Goal: Information Seeking & Learning: Learn about a topic

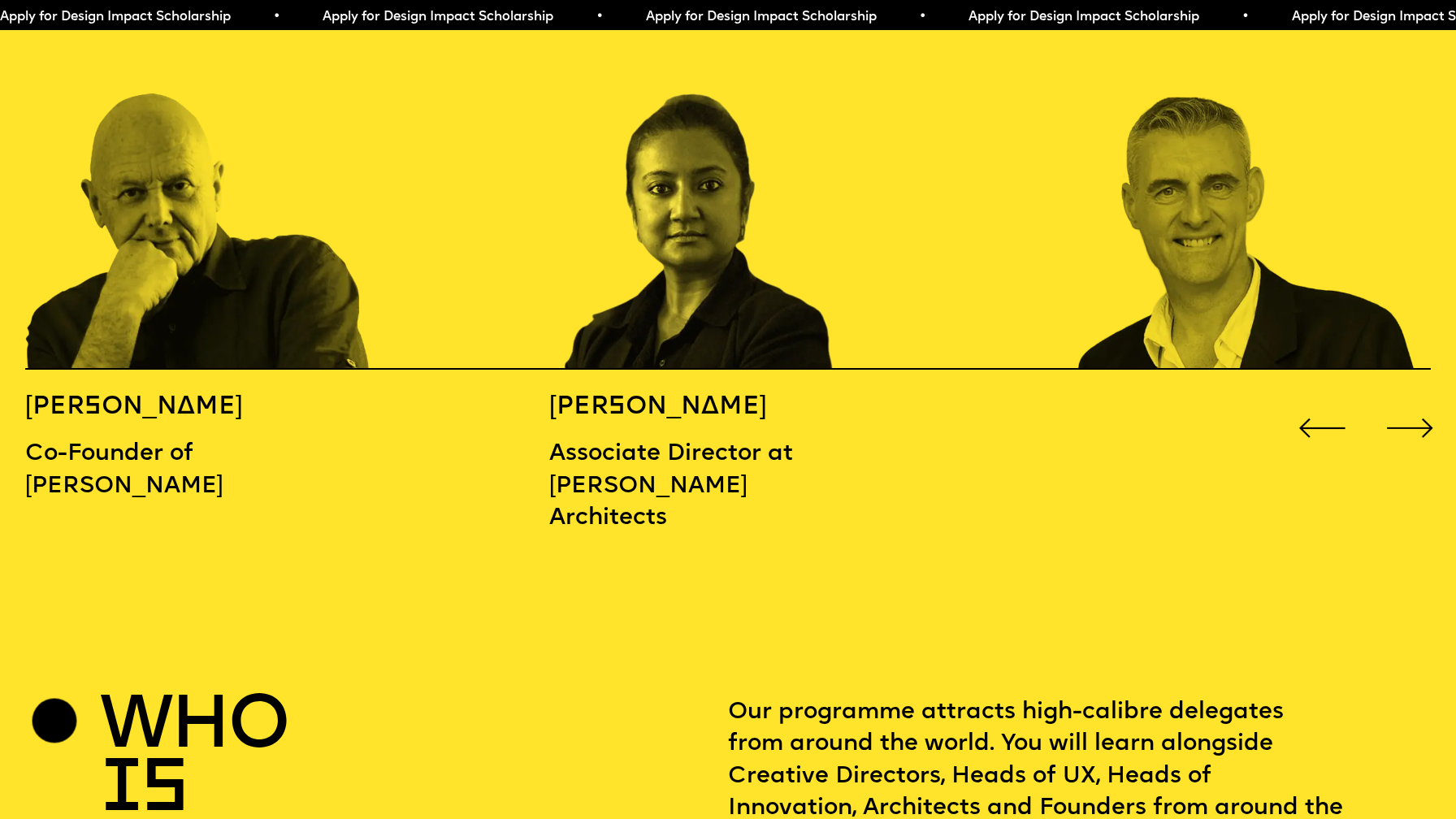
scroll to position [2148, 0]
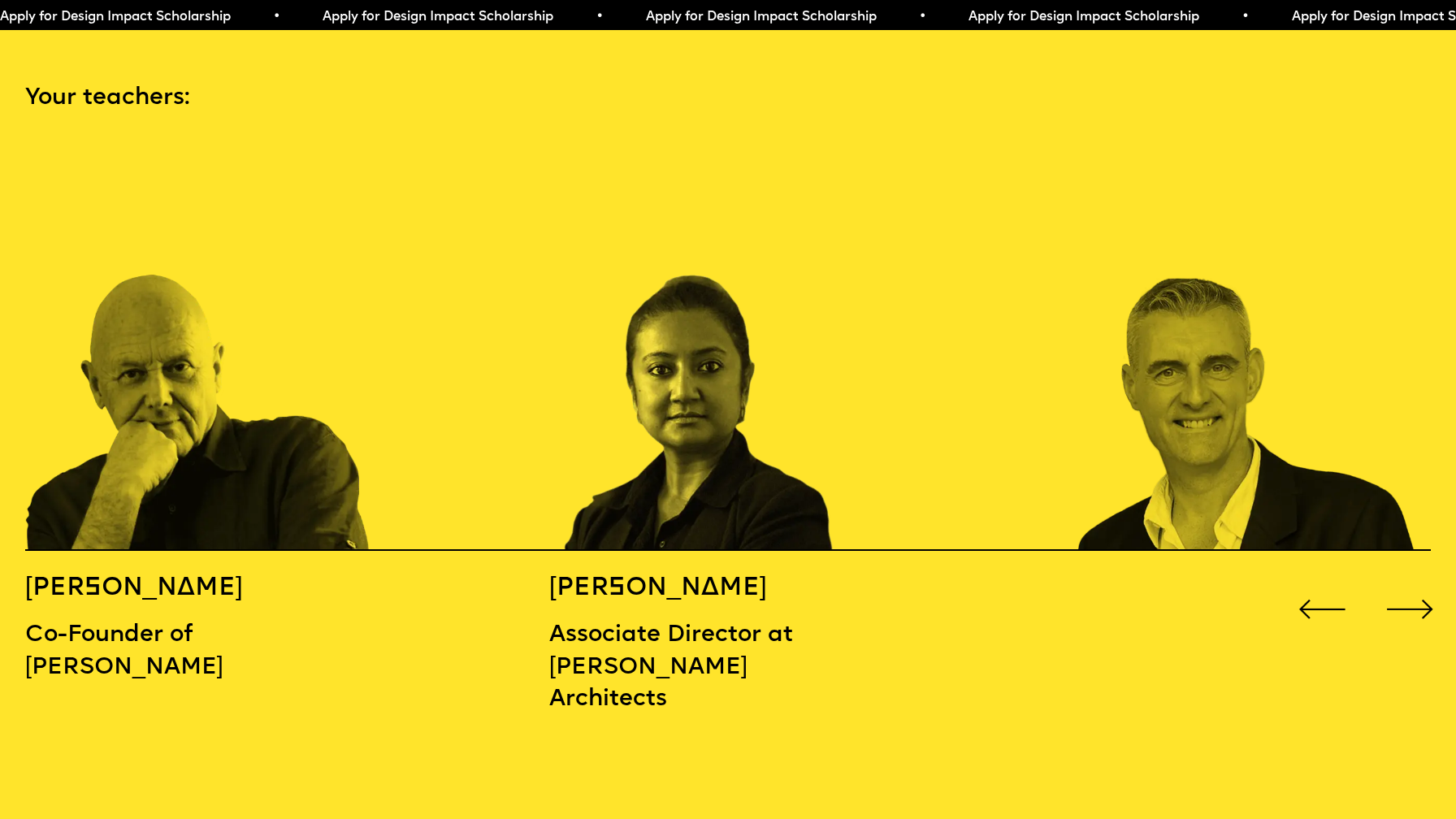
click at [1420, 580] on div "Next slide" at bounding box center [1410, 609] width 59 height 58
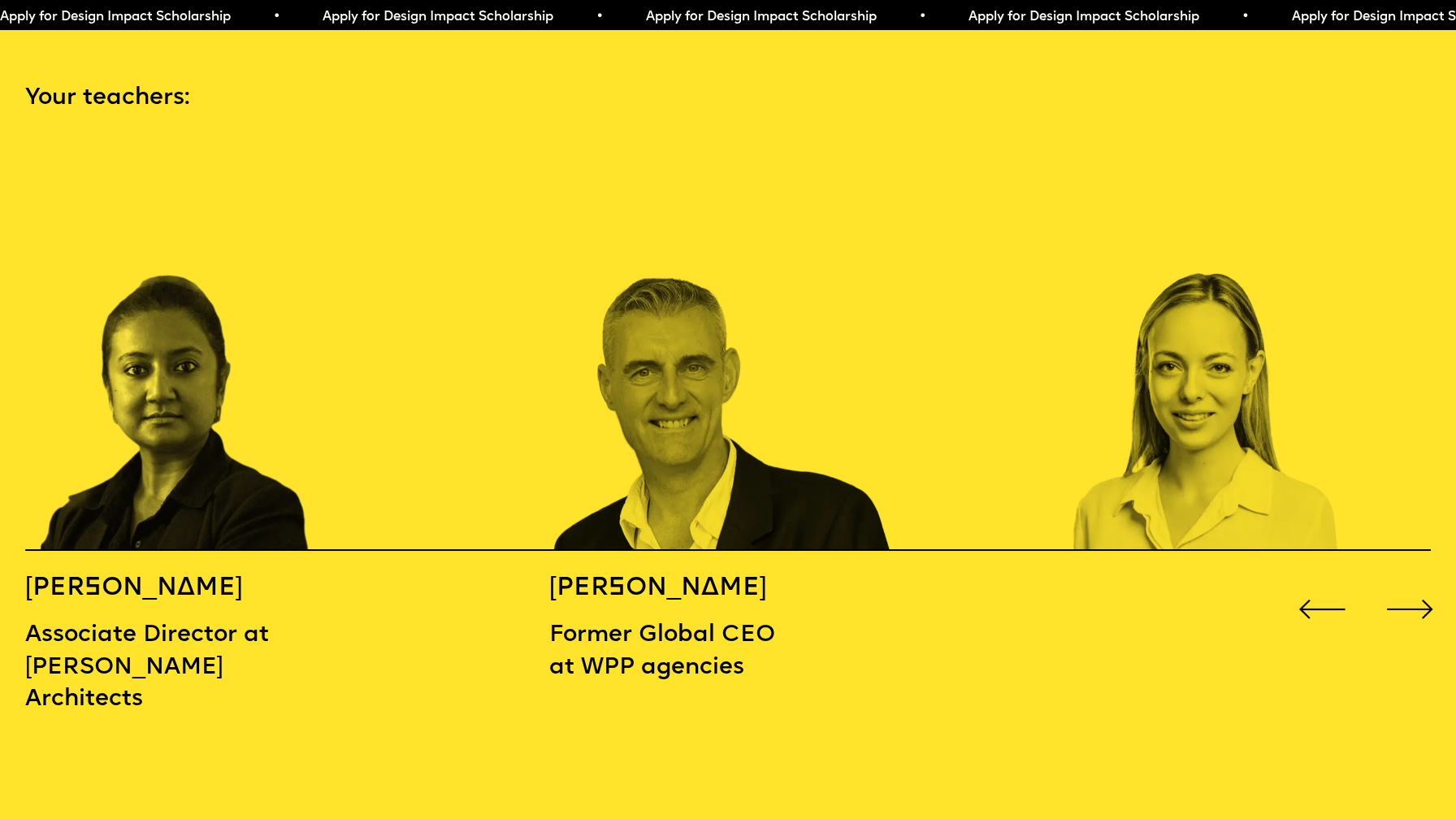
click at [1420, 580] on div "Next slide" at bounding box center [1410, 609] width 59 height 58
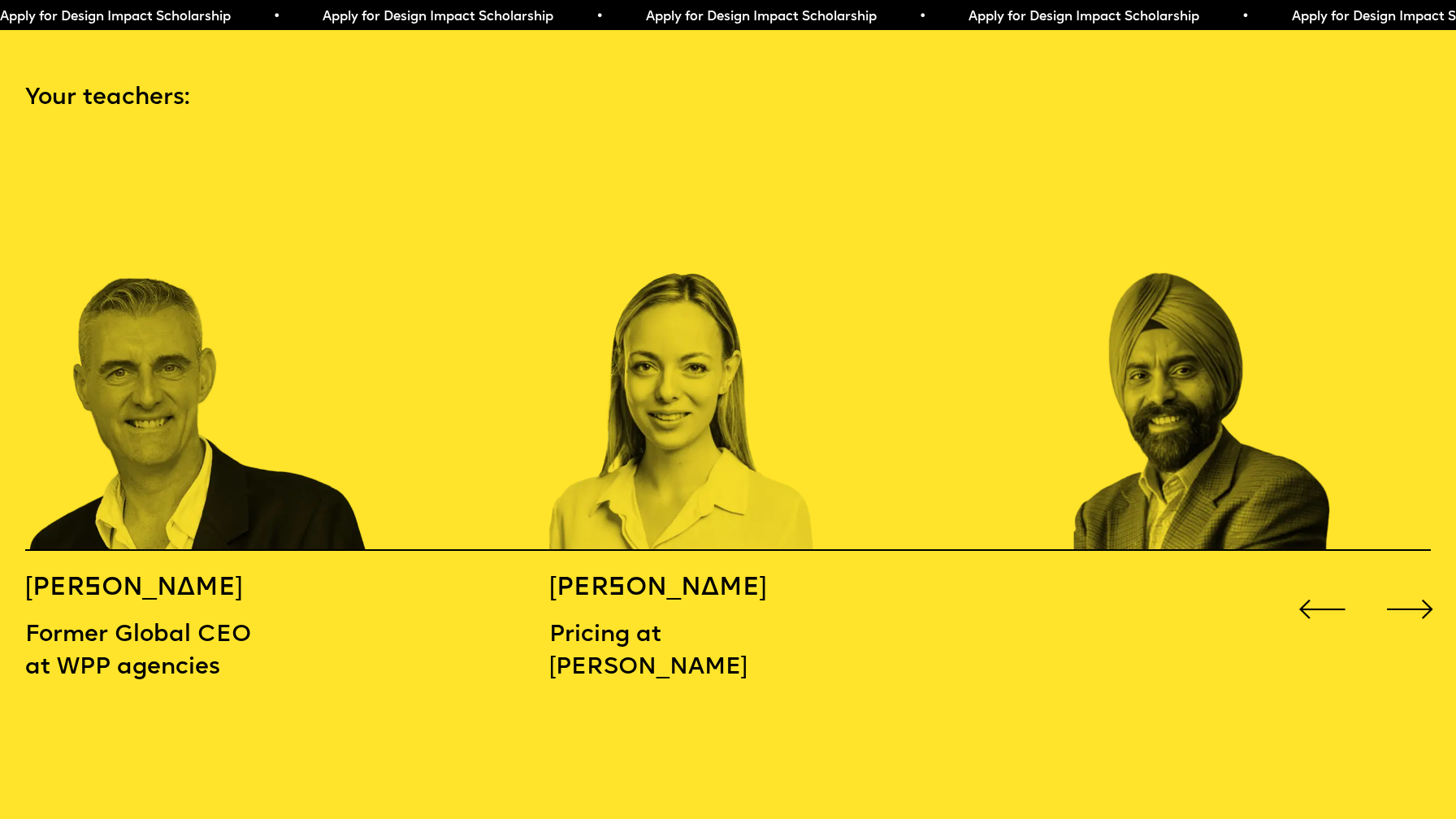
click at [1420, 580] on div "Next slide" at bounding box center [1410, 609] width 59 height 58
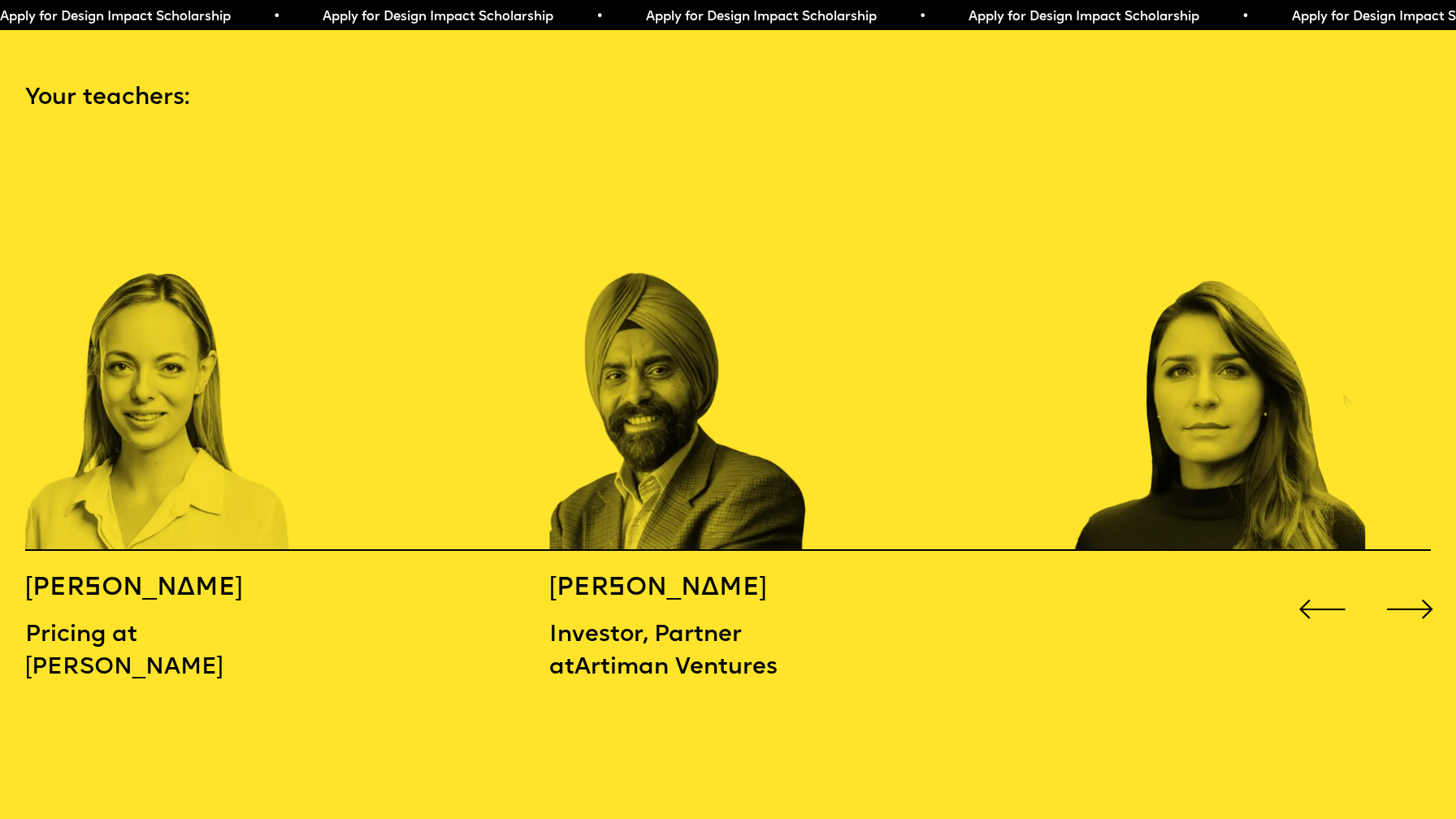
click at [1420, 582] on div "Next slide" at bounding box center [1410, 609] width 59 height 58
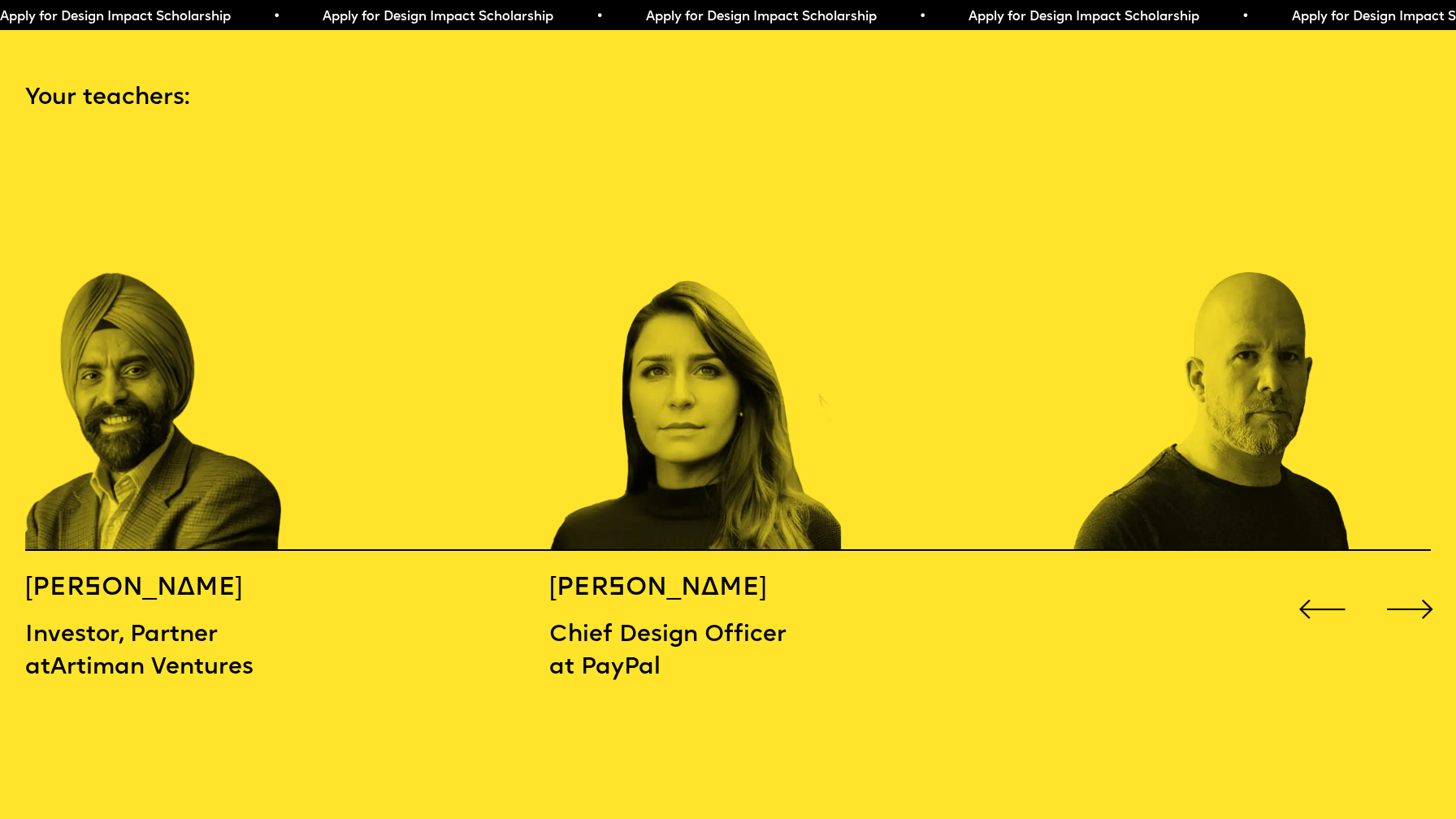
click at [1420, 582] on div "Next slide" at bounding box center [1410, 609] width 59 height 58
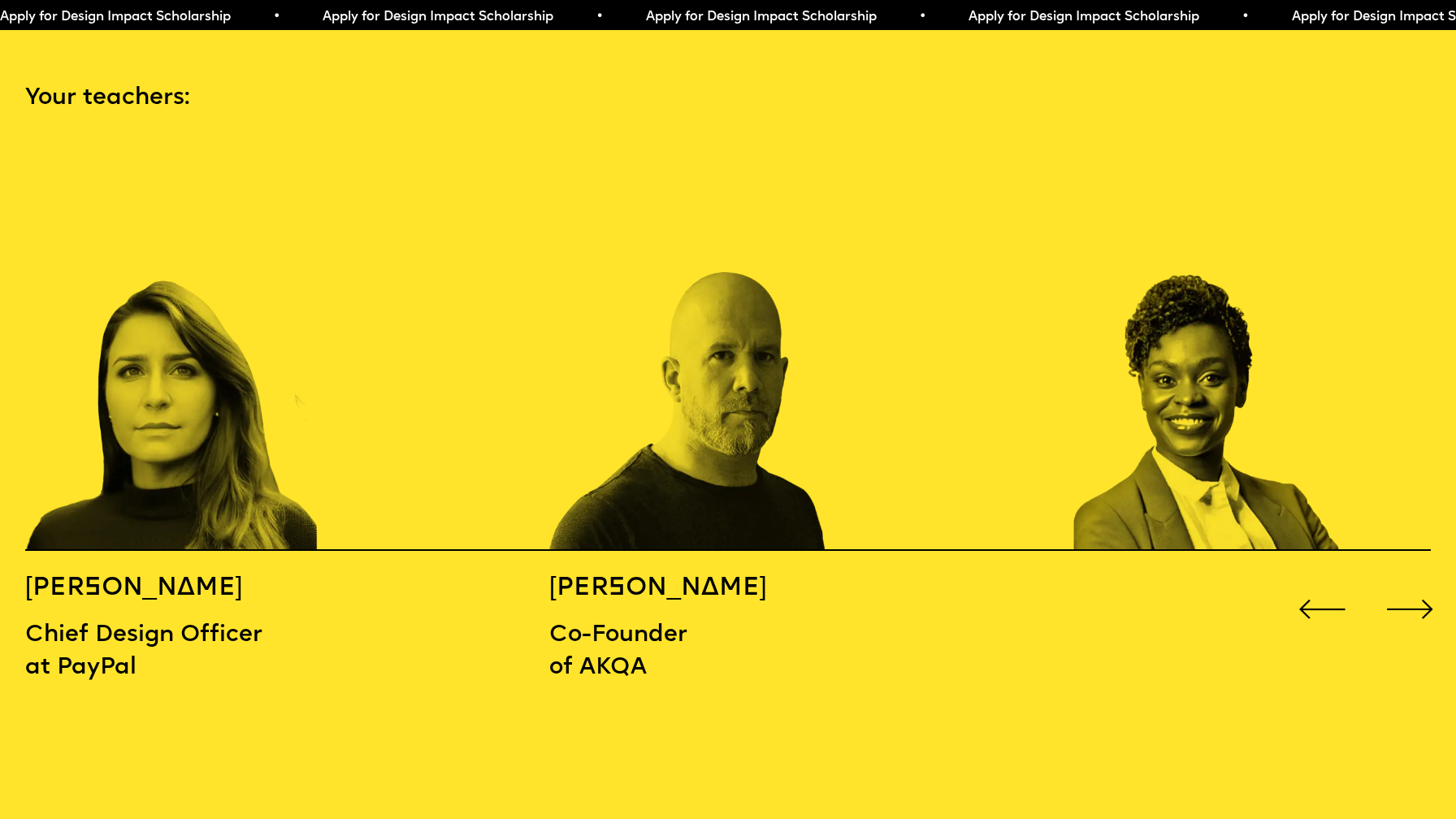
click at [1420, 582] on div "Next slide" at bounding box center [1410, 609] width 59 height 58
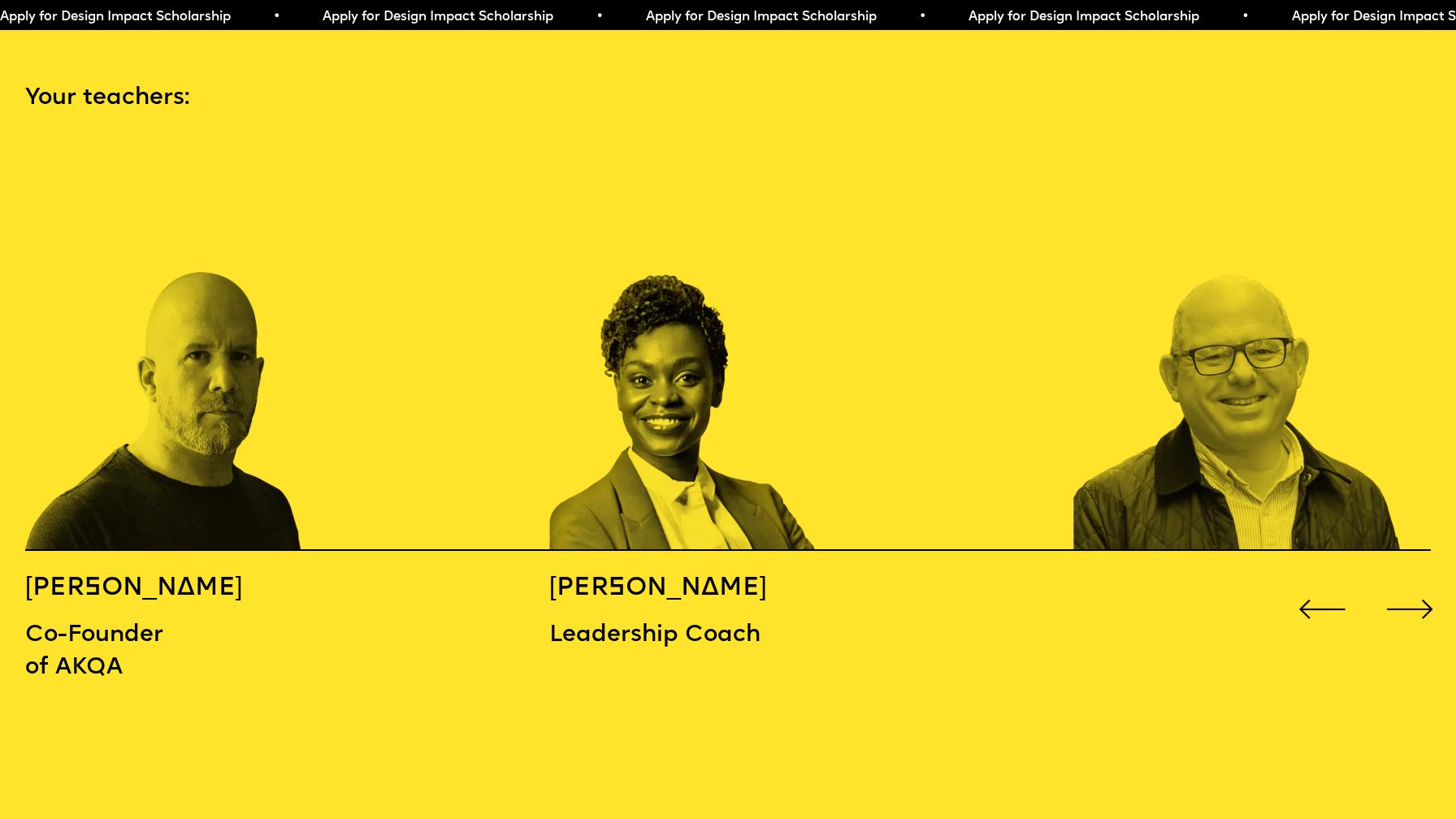
click at [1418, 580] on div "Next slide" at bounding box center [1410, 609] width 59 height 58
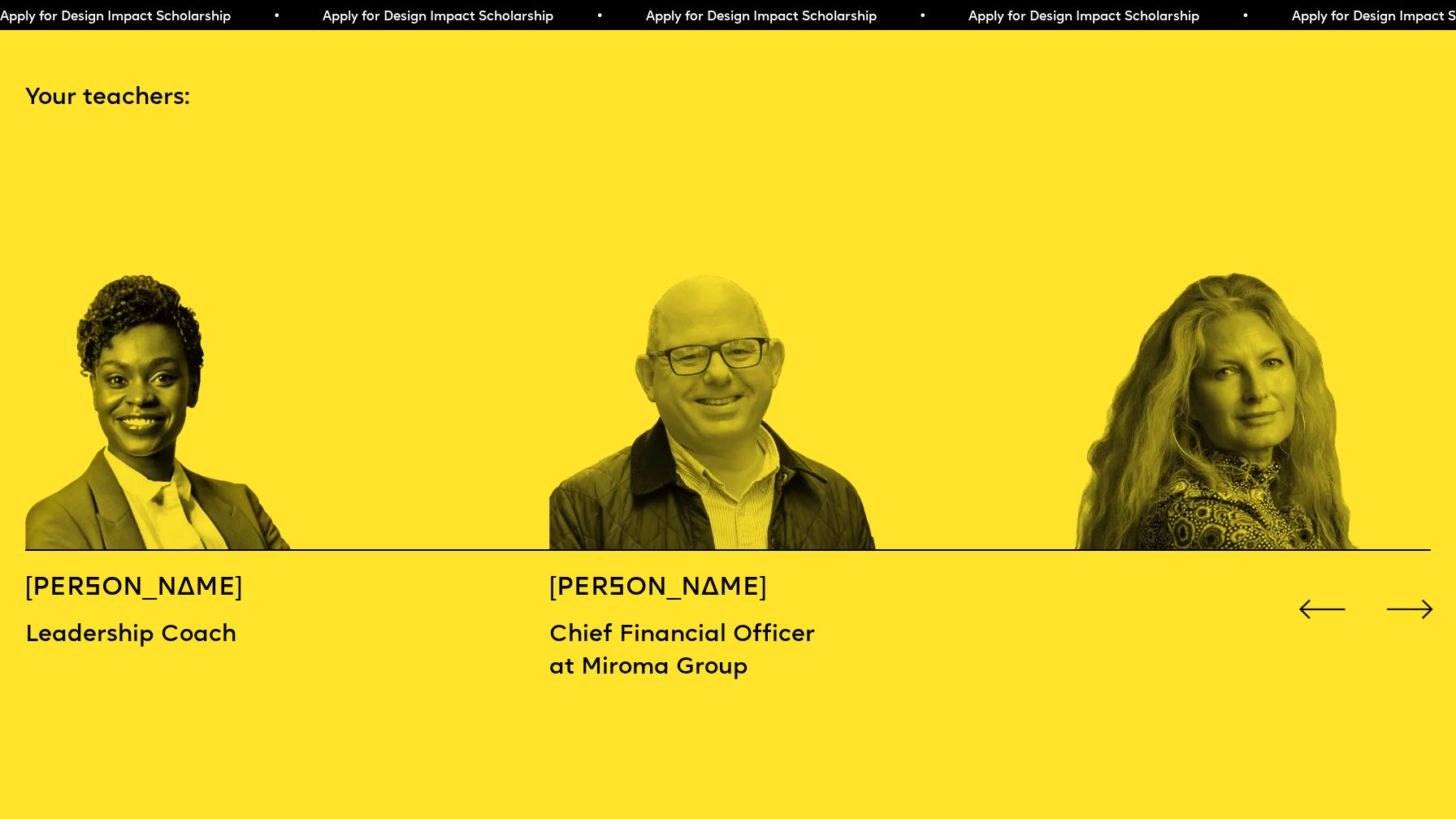
click at [1418, 580] on div "Next slide" at bounding box center [1410, 609] width 59 height 58
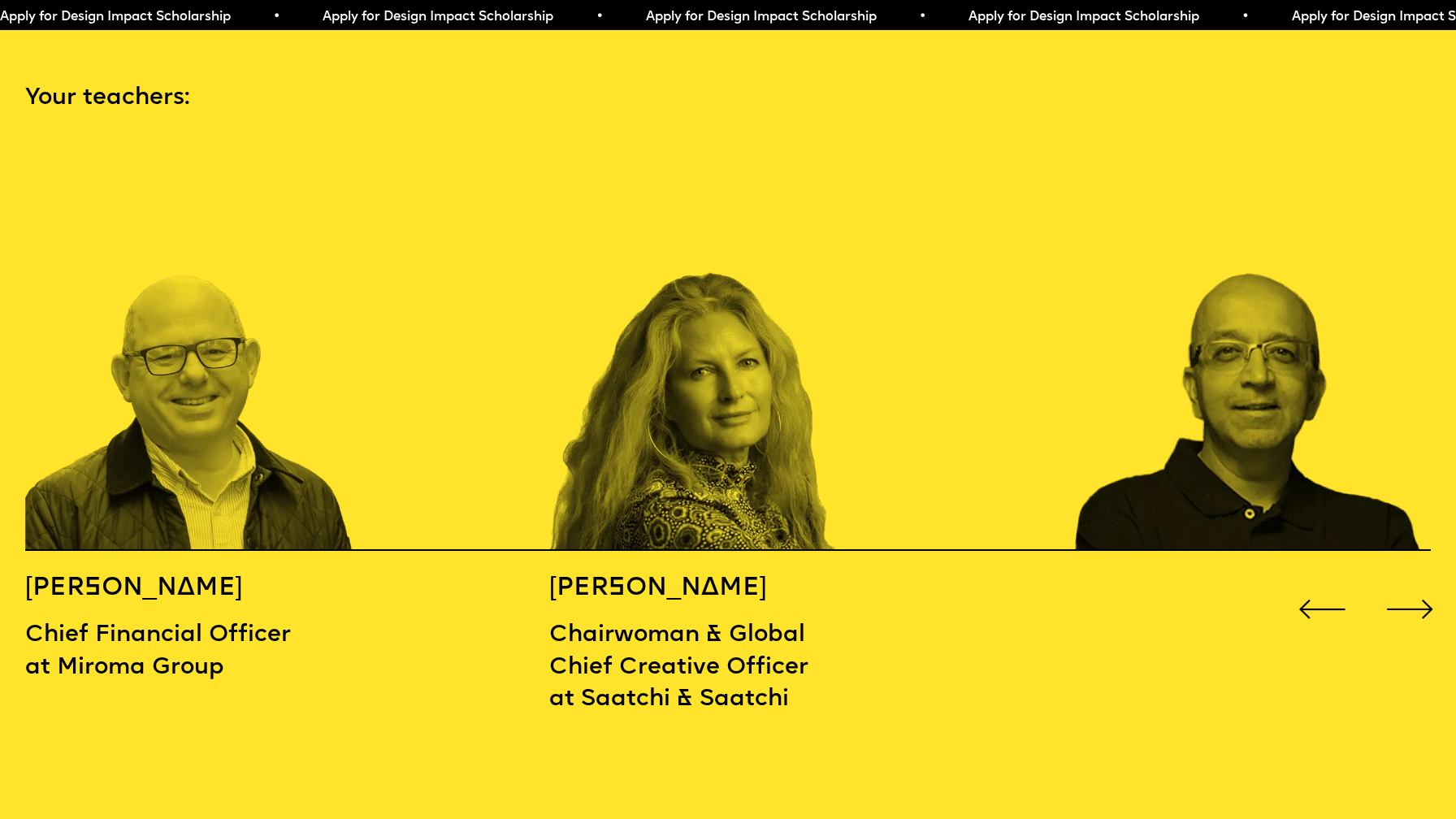
click at [1418, 580] on div "Next slide" at bounding box center [1410, 609] width 59 height 58
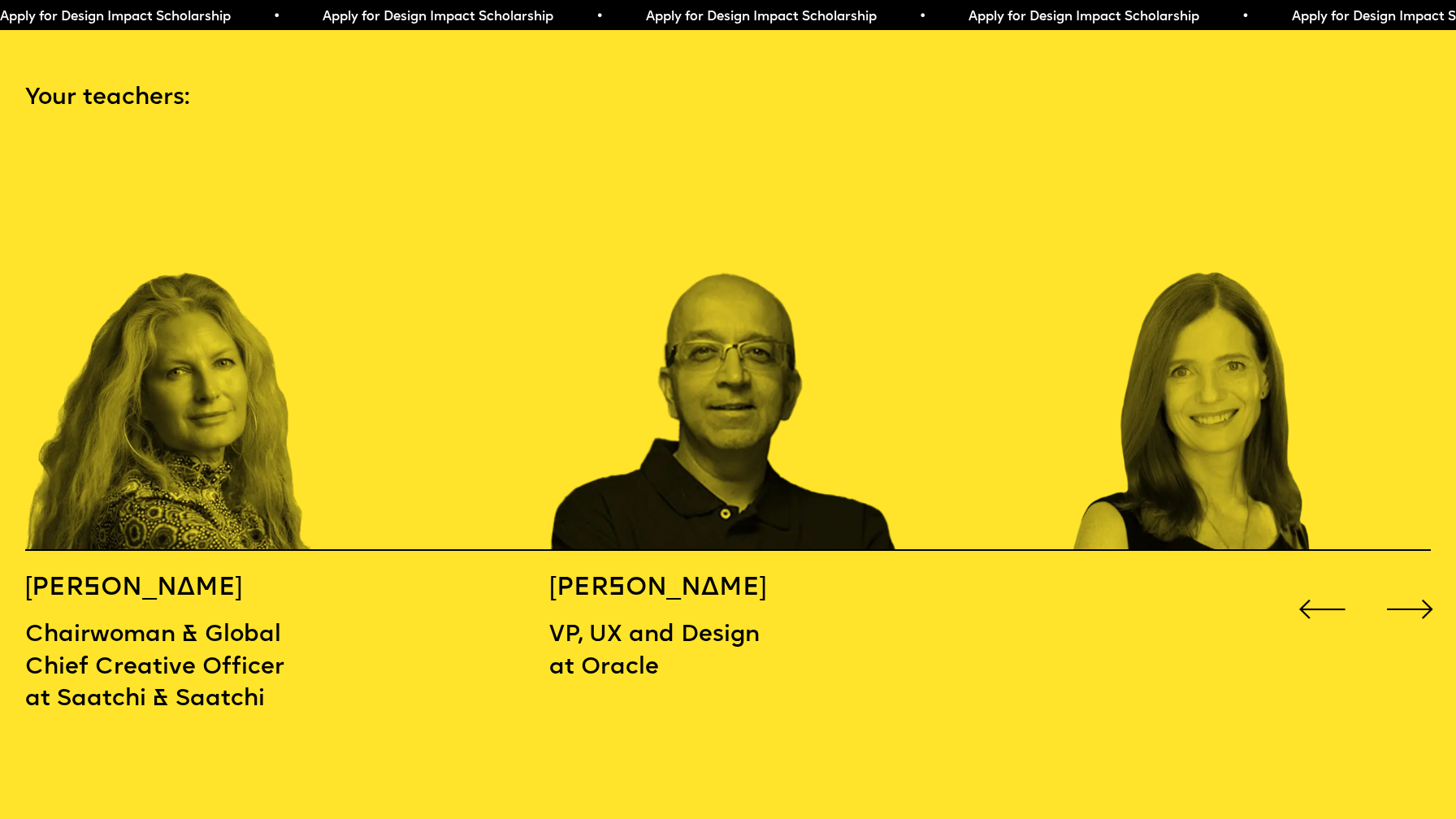
click at [1418, 580] on div "Next slide" at bounding box center [1410, 609] width 59 height 58
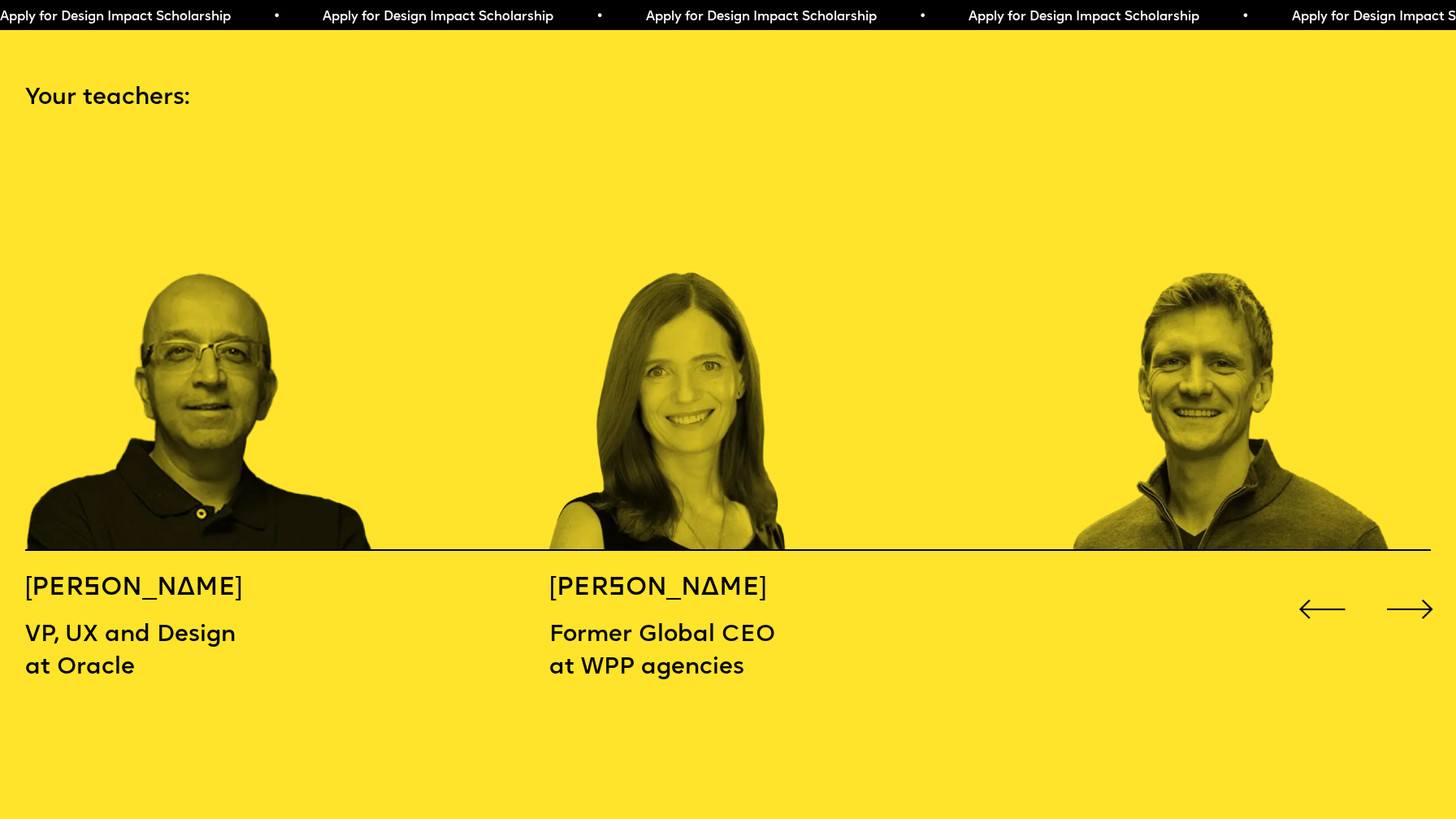
click at [1418, 580] on div "Next slide" at bounding box center [1410, 609] width 59 height 58
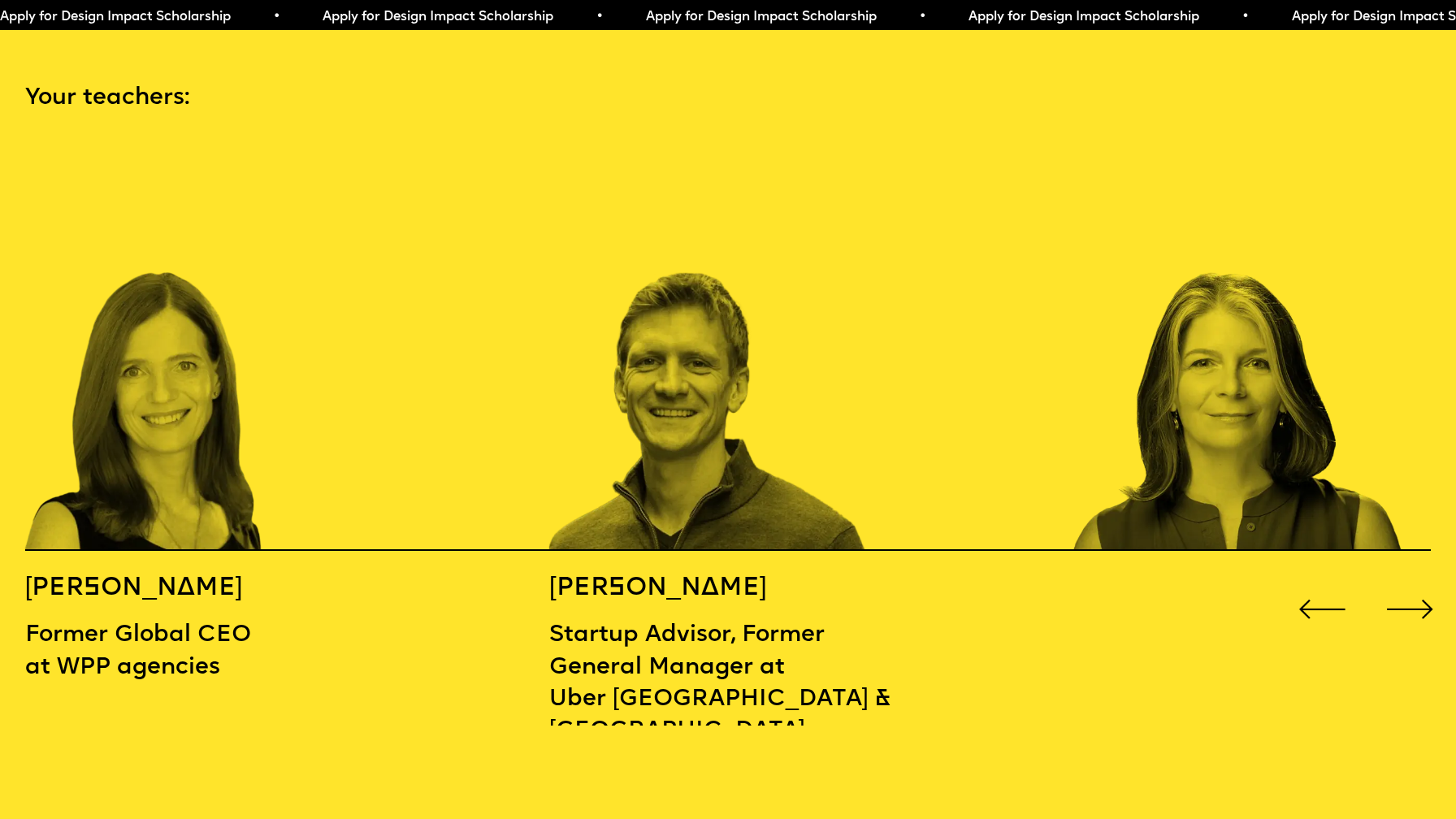
click at [1418, 580] on div "Next slide" at bounding box center [1410, 609] width 59 height 58
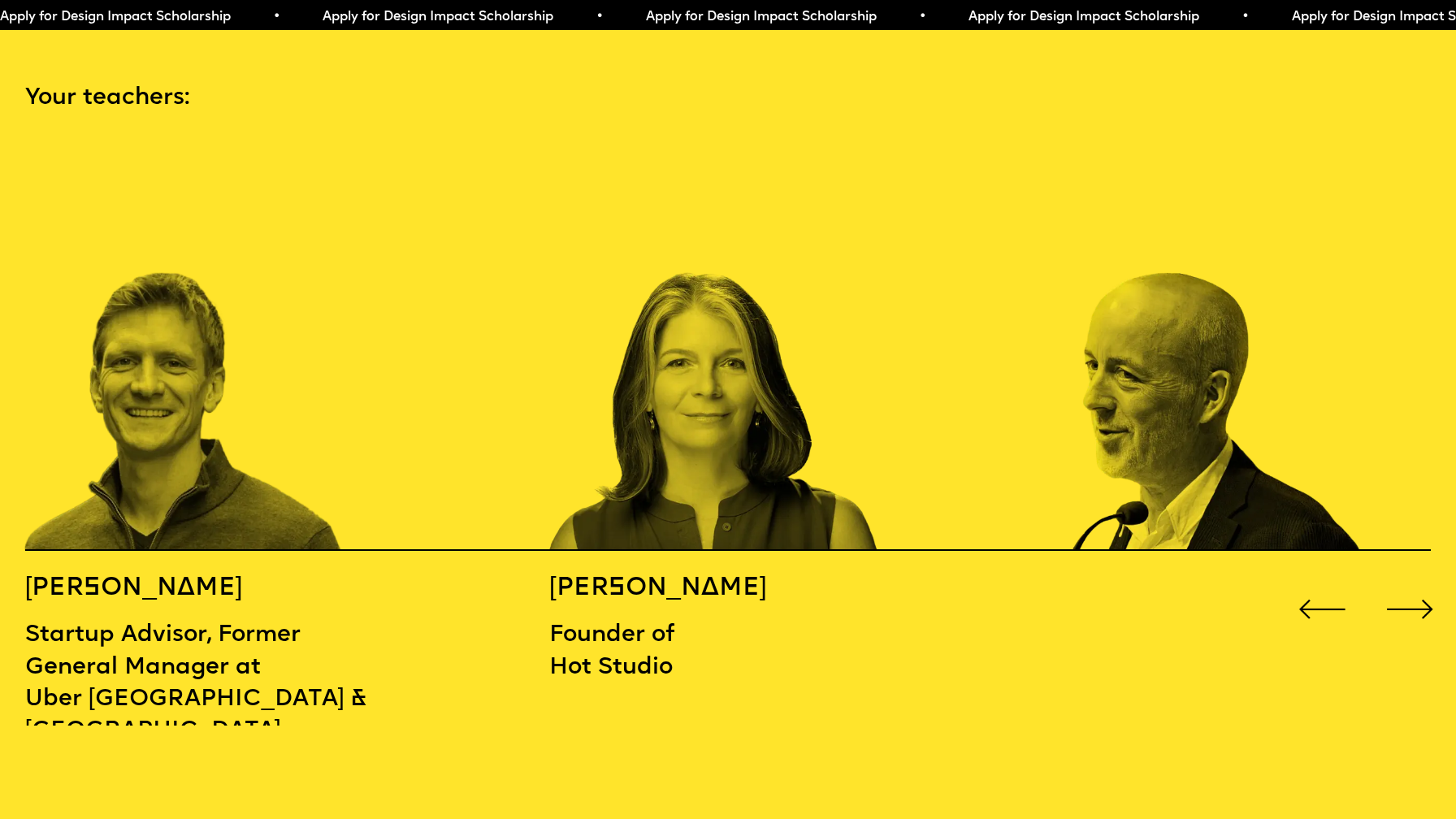
click at [1418, 580] on div "Next slide" at bounding box center [1410, 609] width 59 height 58
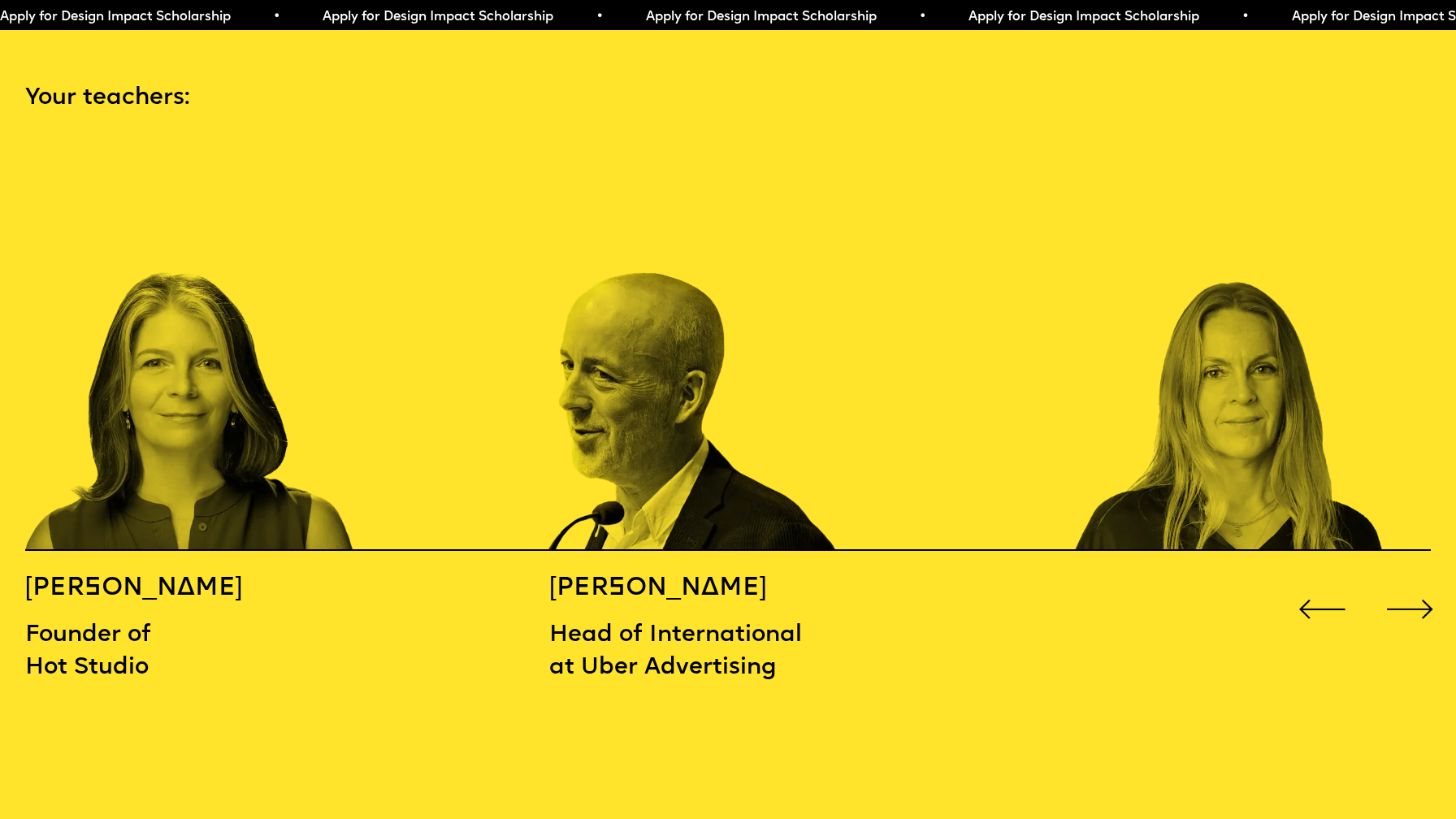
click at [1418, 580] on div "Next slide" at bounding box center [1410, 609] width 59 height 58
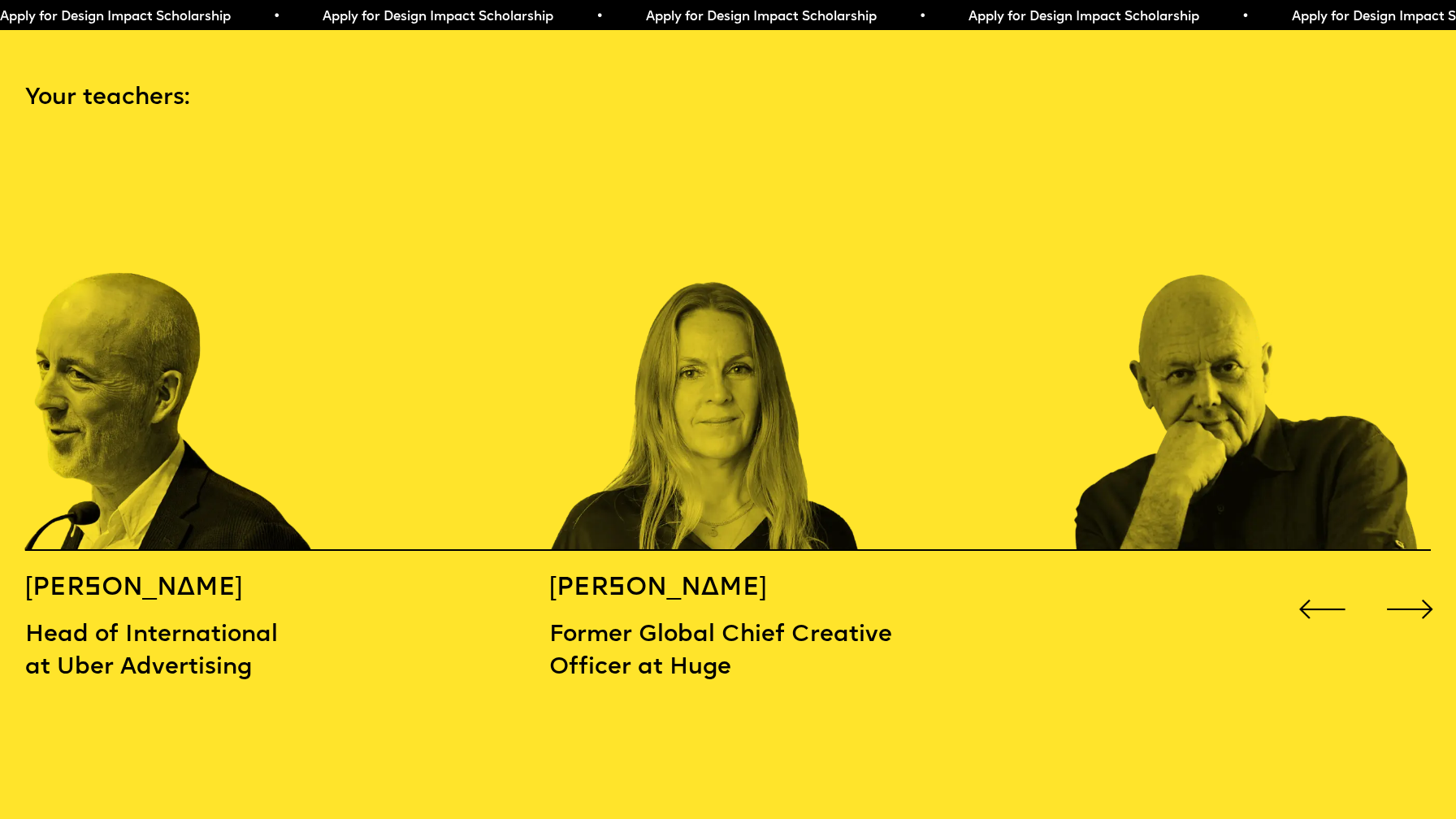
click at [1418, 580] on div "Next slide" at bounding box center [1410, 609] width 59 height 58
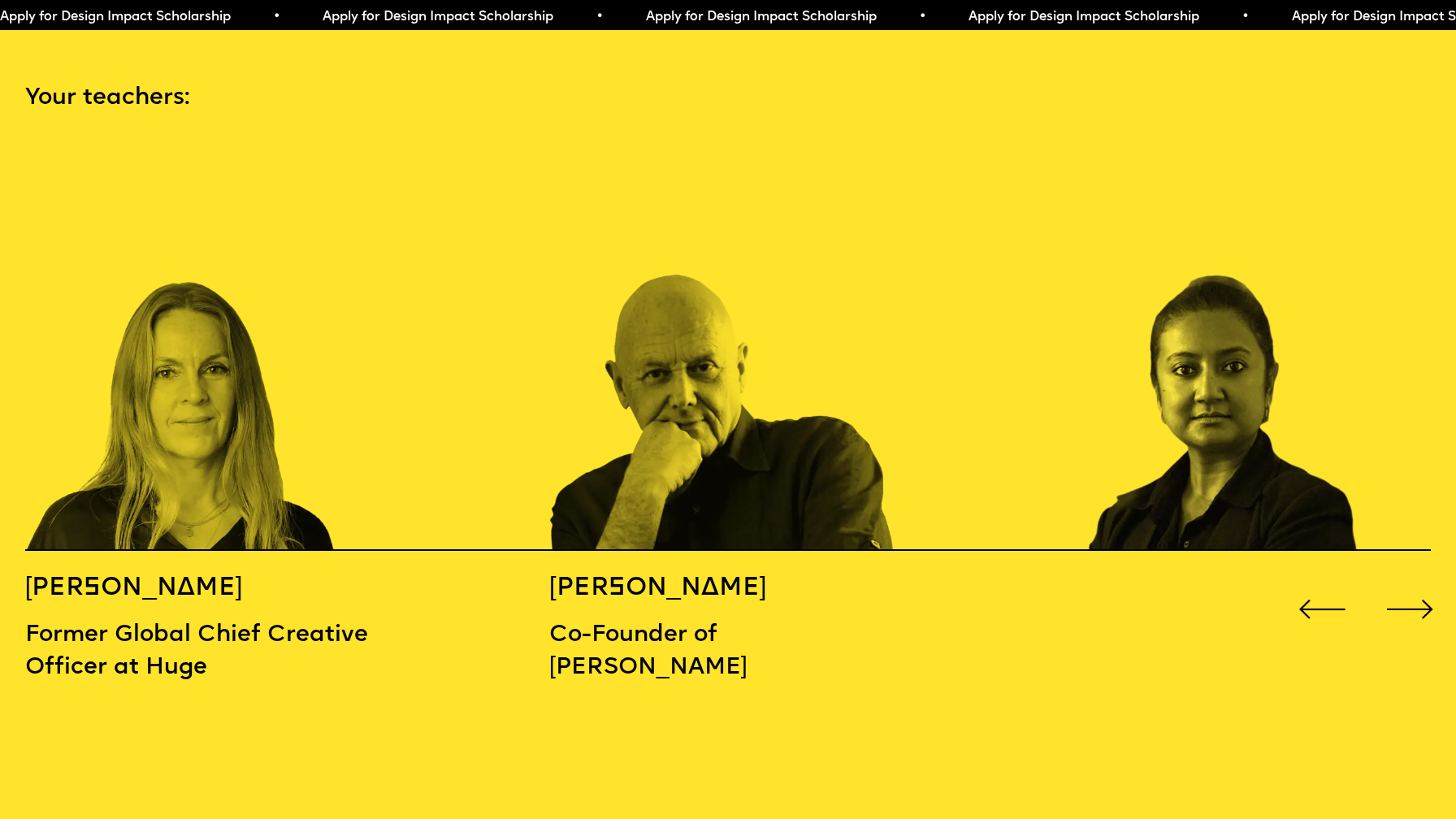
click at [1418, 580] on div "Next slide" at bounding box center [1410, 609] width 59 height 58
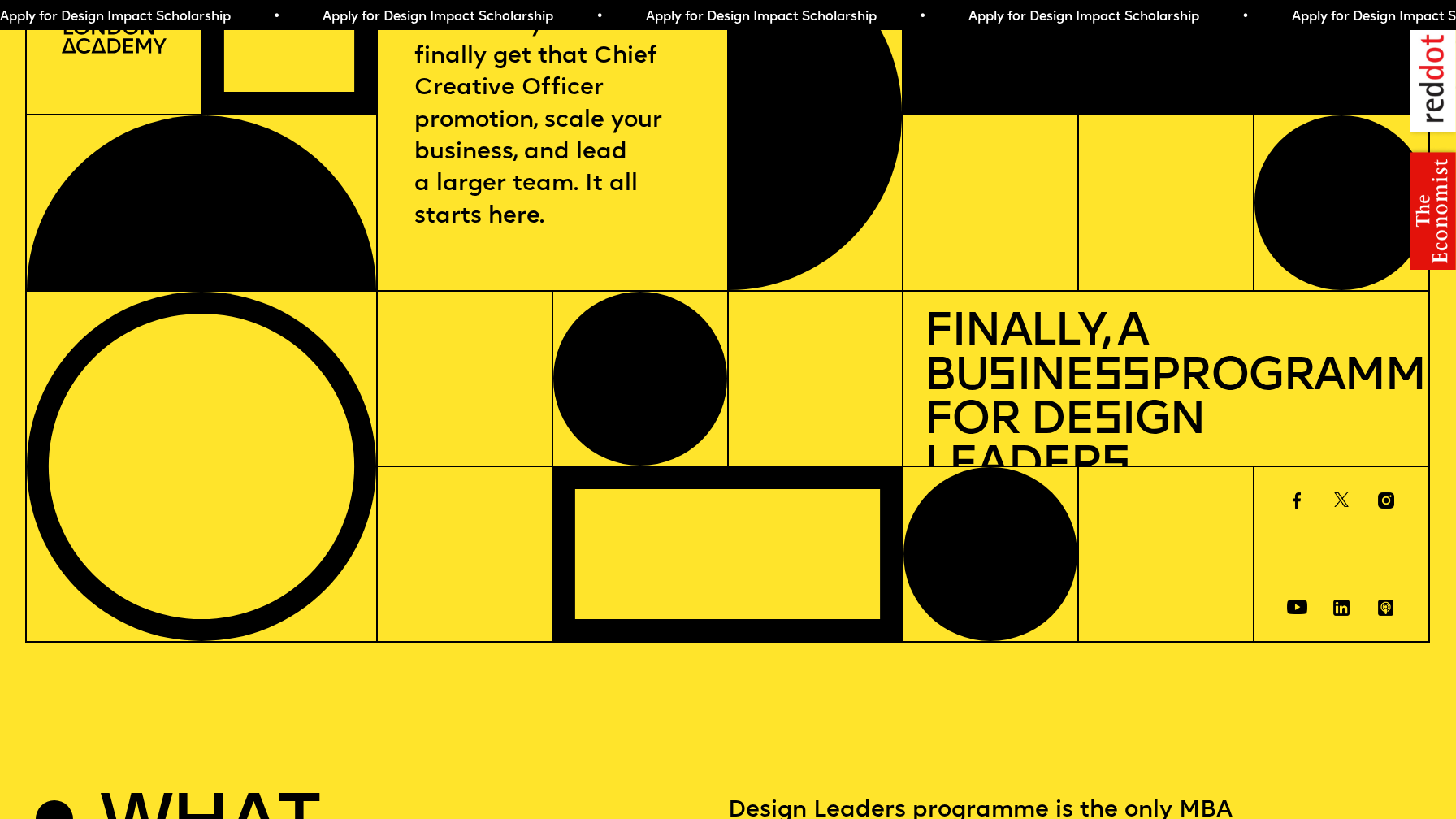
scroll to position [0, 0]
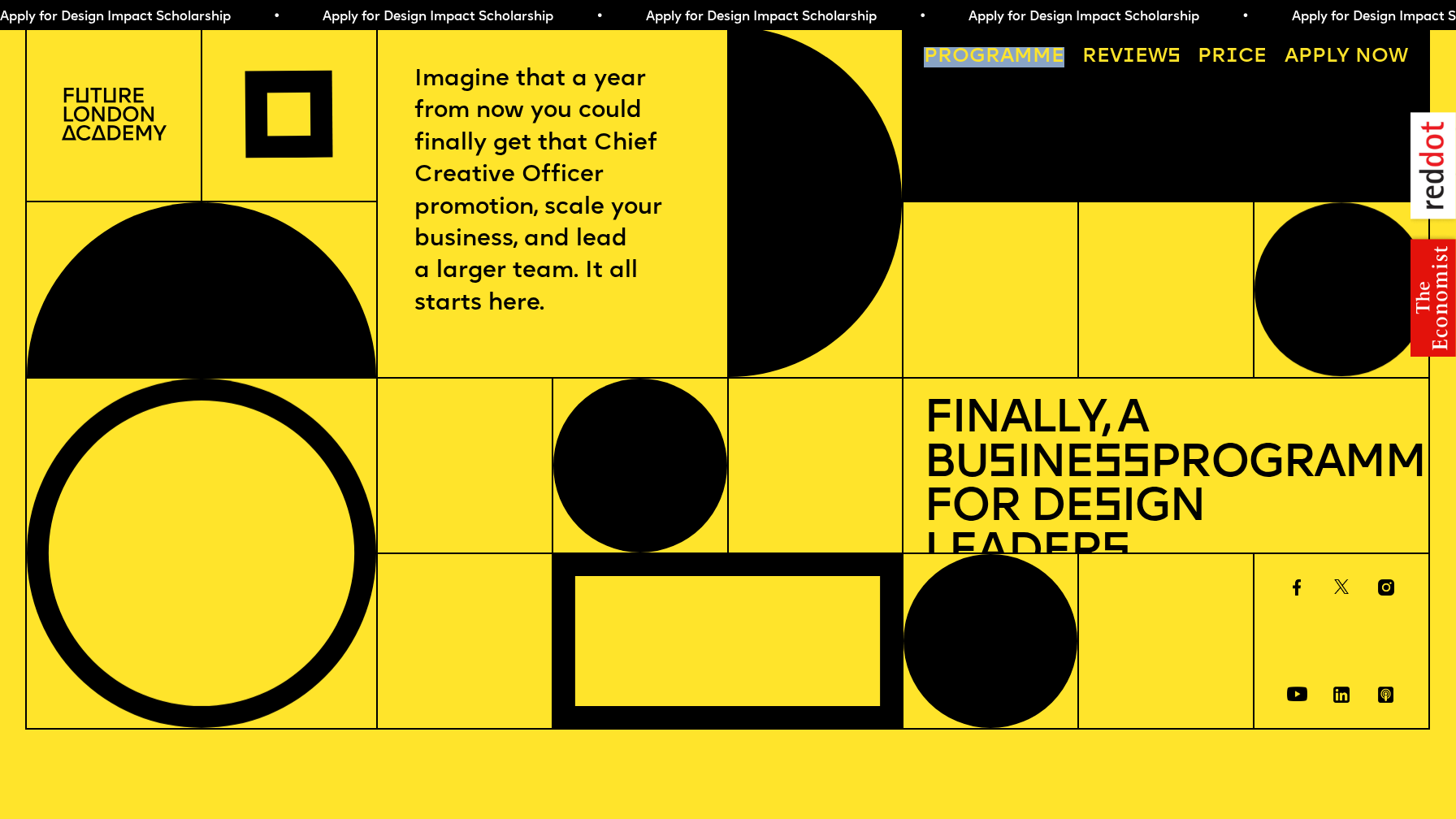
click at [975, 56] on link "Progr a mme" at bounding box center [995, 58] width 161 height 41
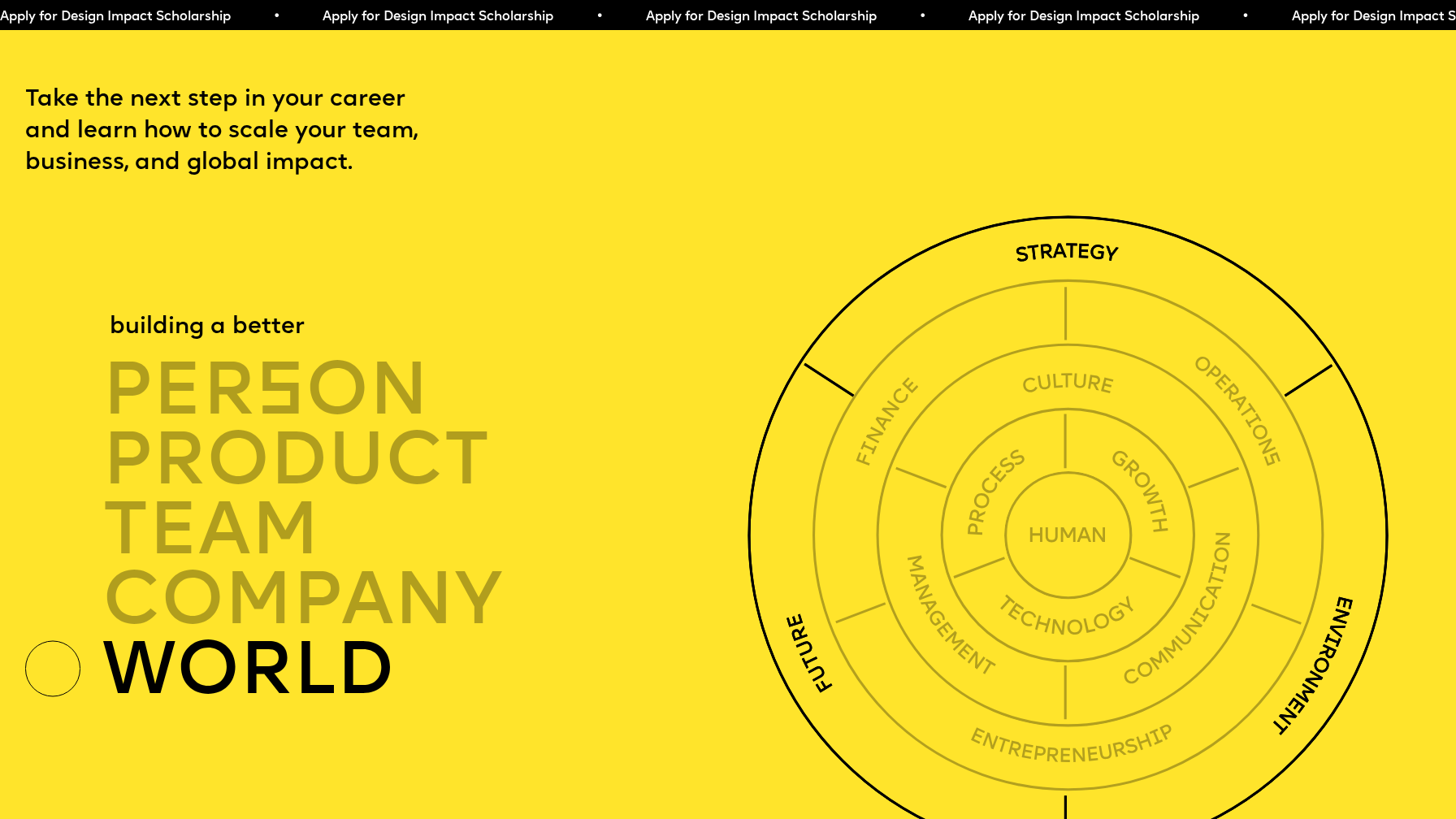
scroll to position [5040, 0]
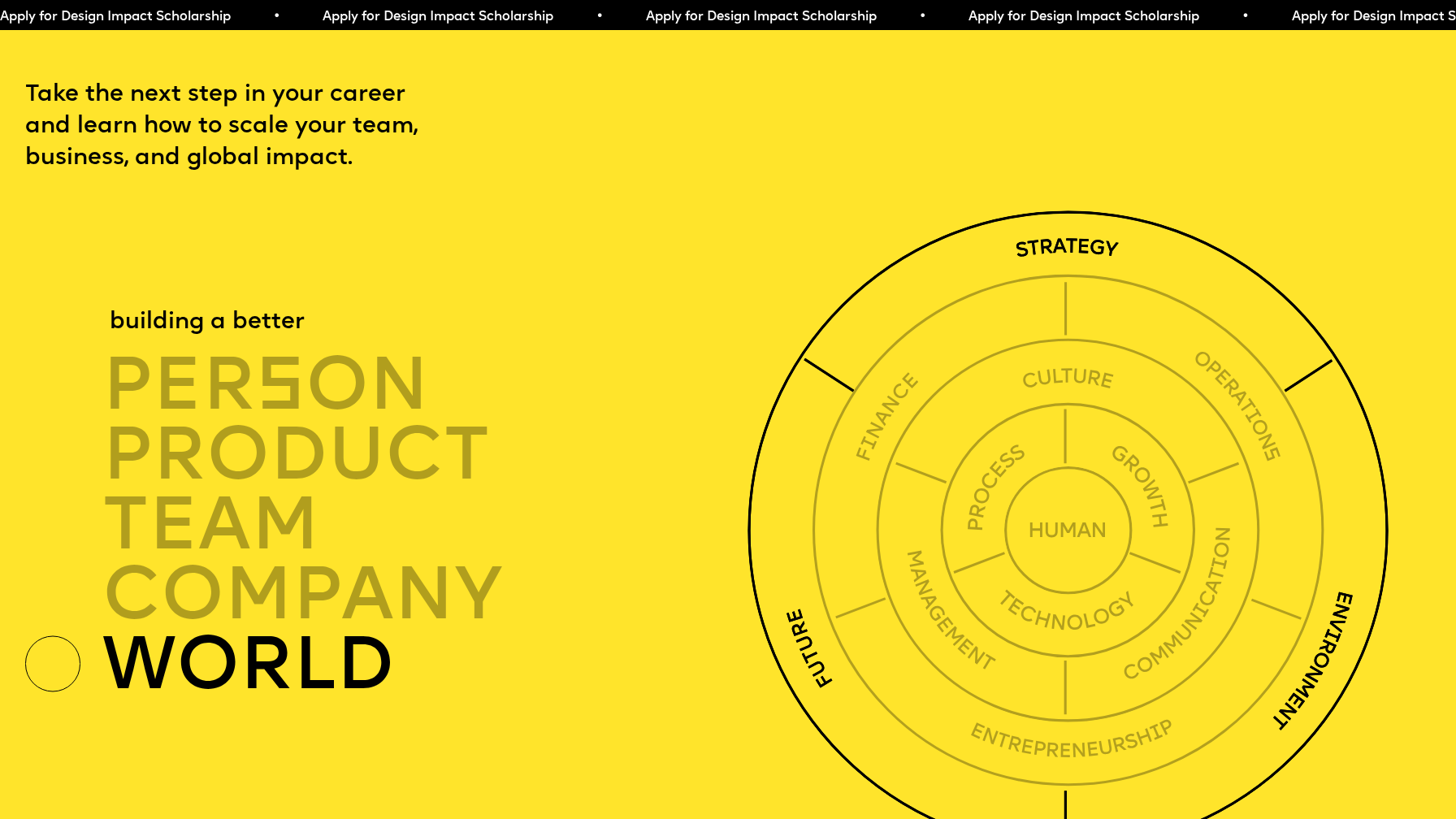
click at [1095, 210] on img at bounding box center [1067, 530] width 640 height 640
click at [1074, 210] on img at bounding box center [1067, 530] width 640 height 640
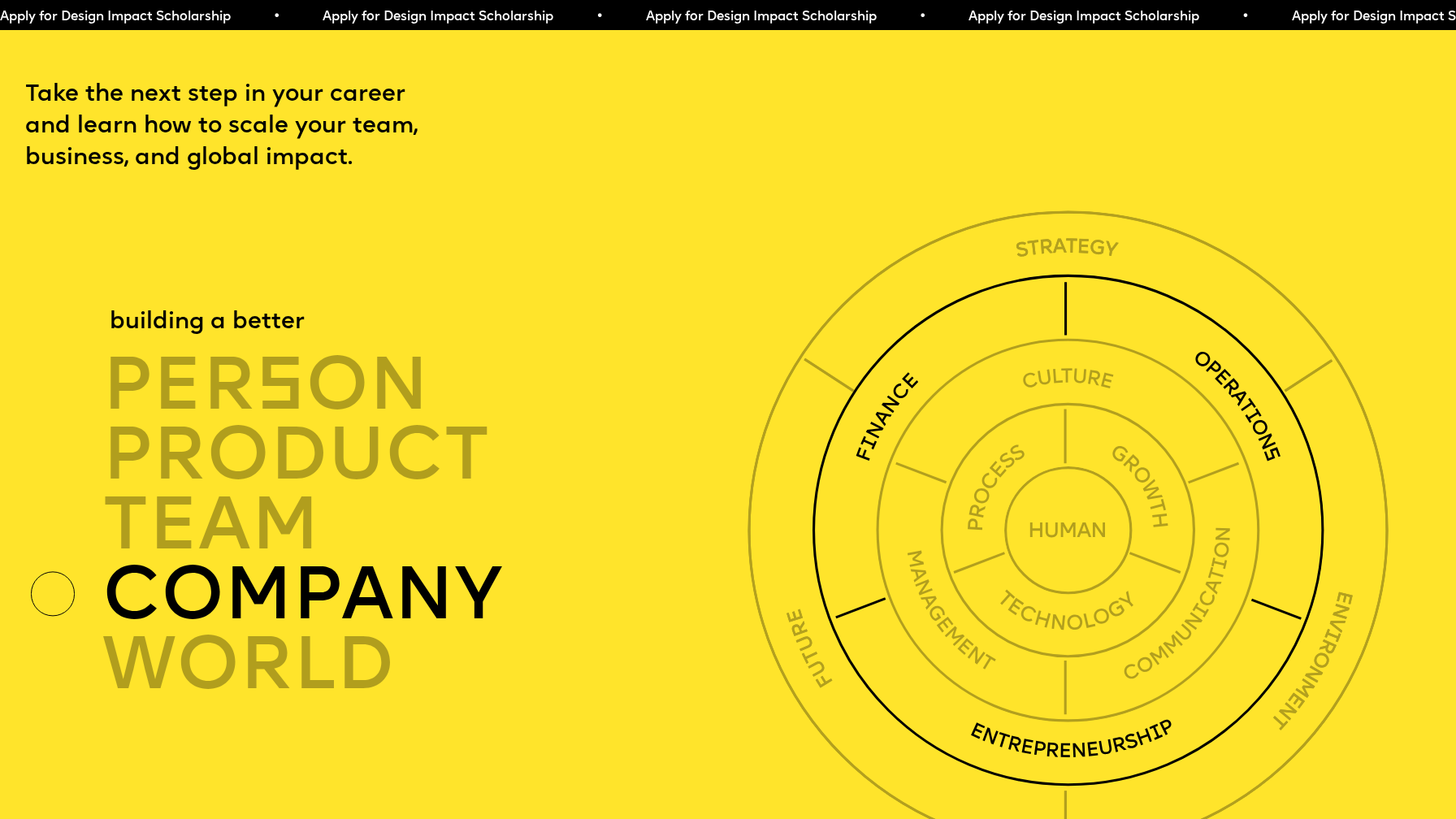
click at [1067, 274] on img at bounding box center [1068, 530] width 513 height 513
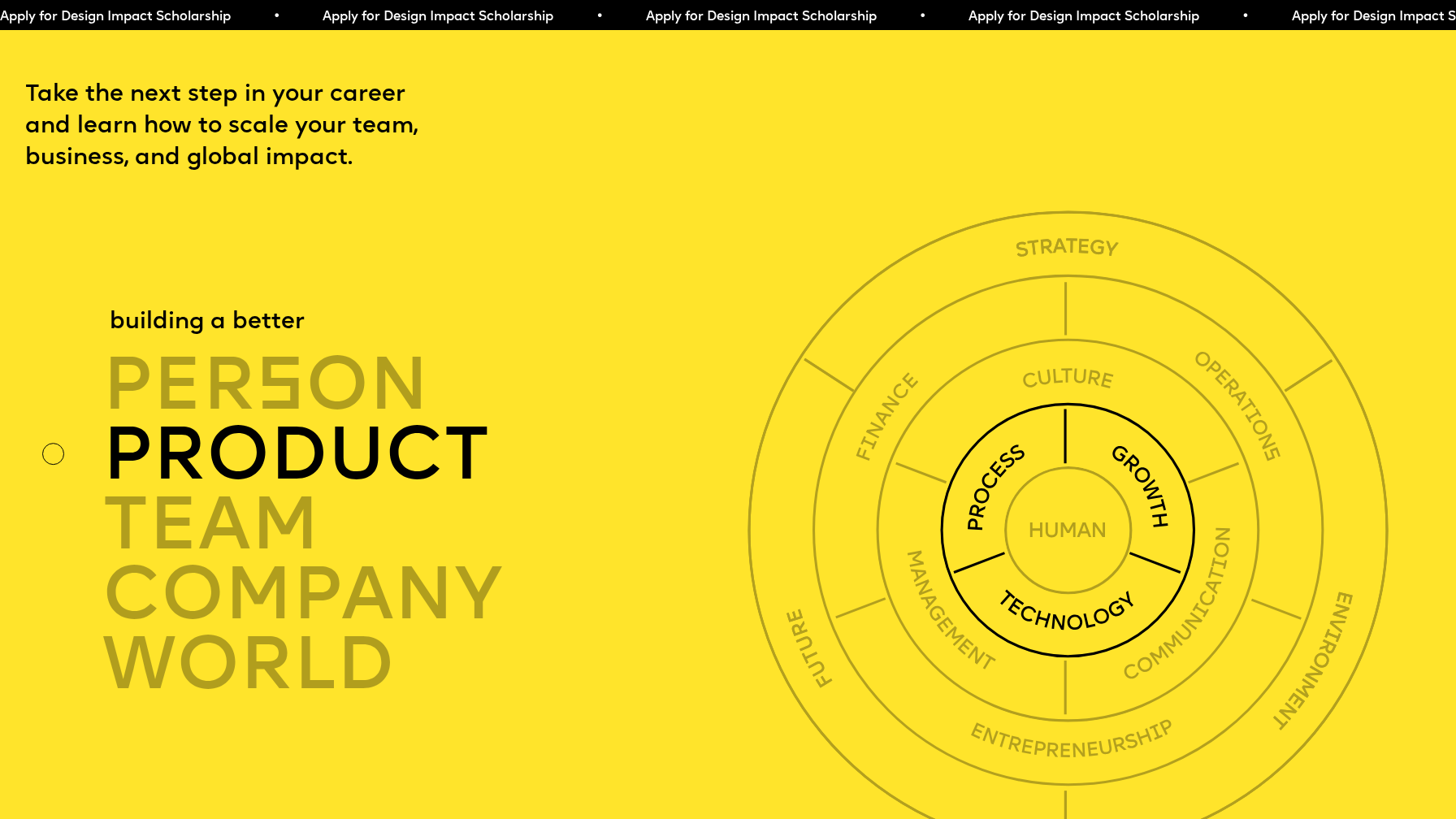
click at [1048, 402] on img at bounding box center [1068, 530] width 256 height 256
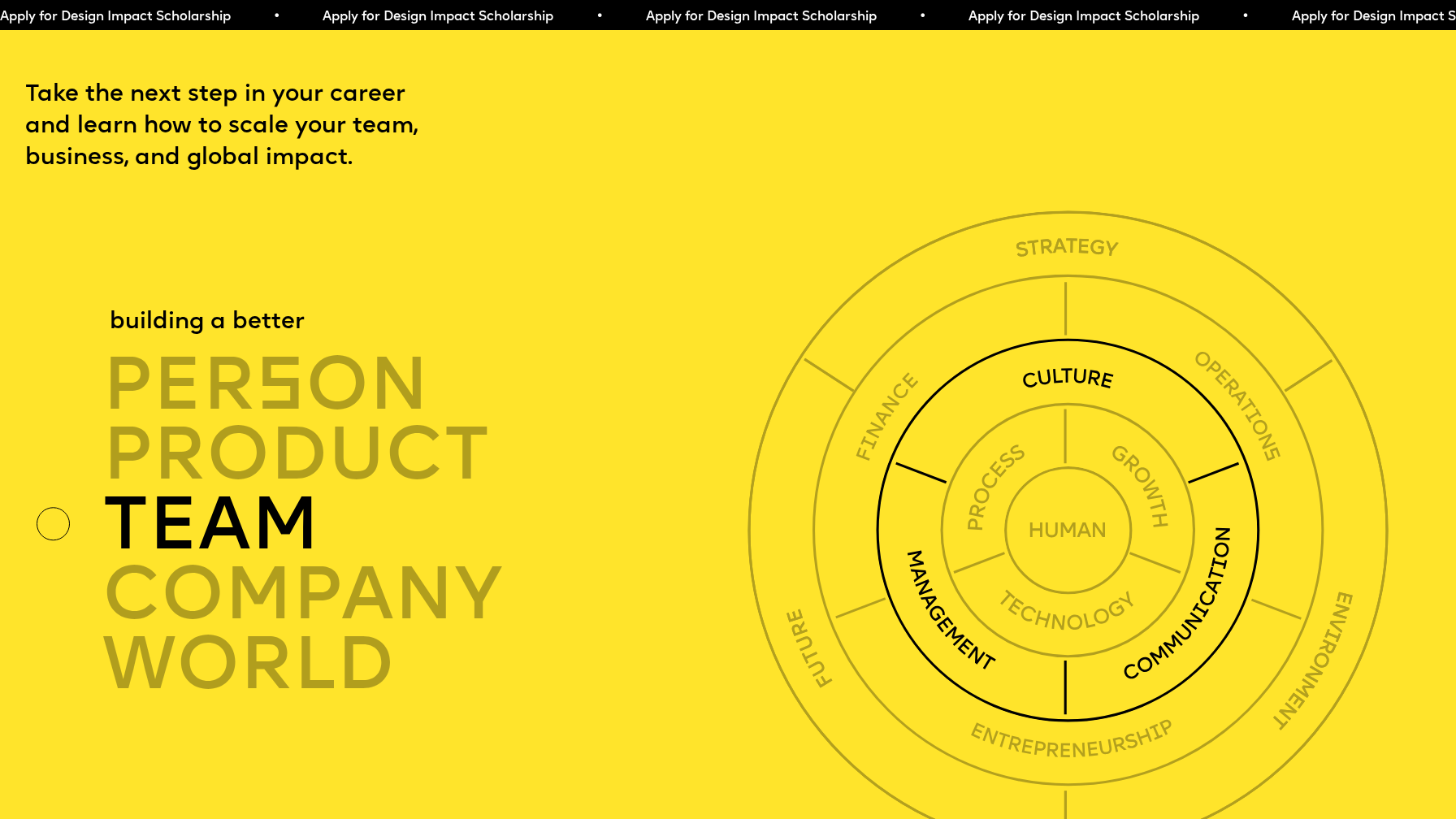
click at [1053, 338] on img at bounding box center [1068, 530] width 384 height 384
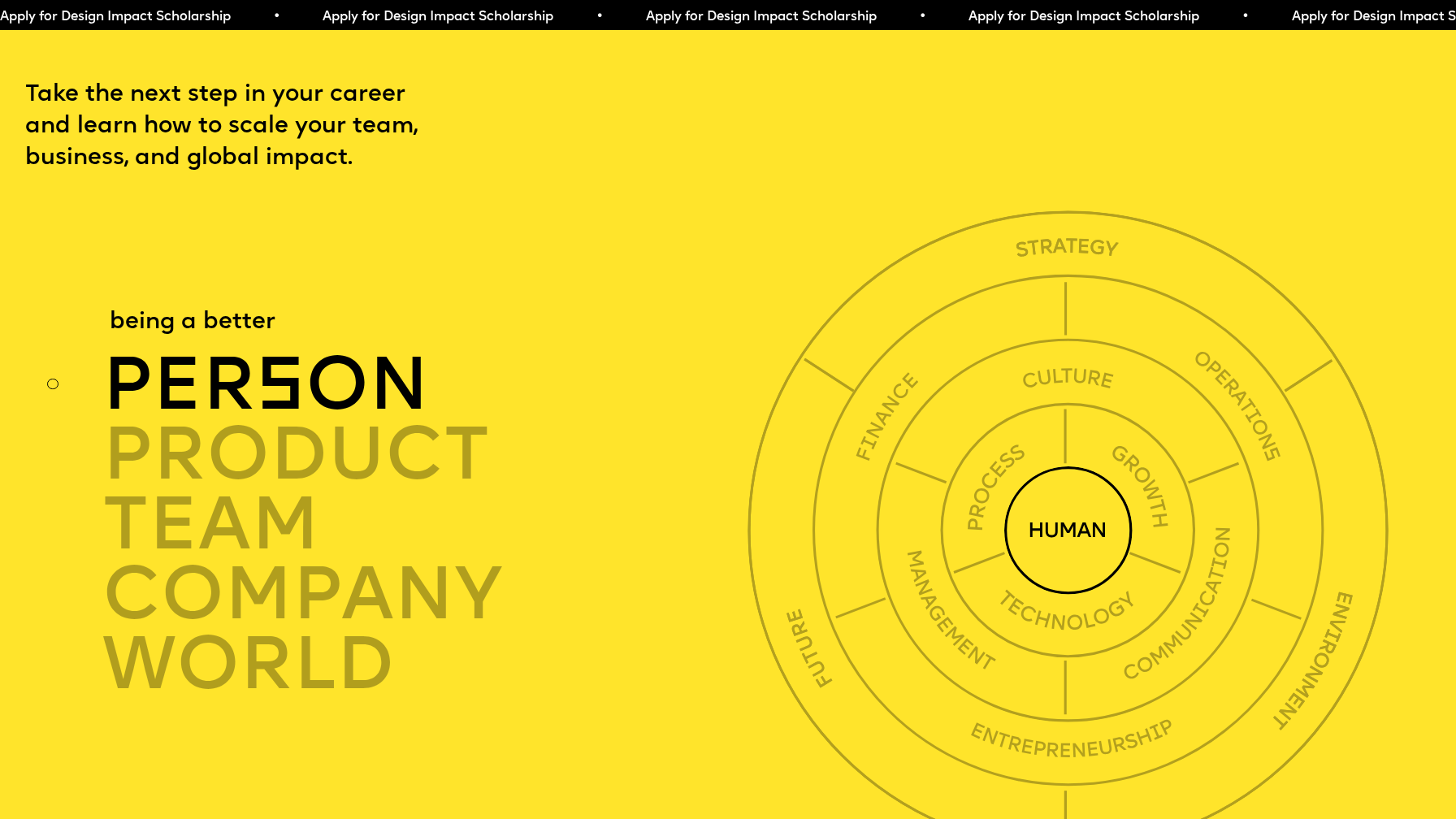
click at [1060, 466] on img at bounding box center [1068, 530] width 128 height 128
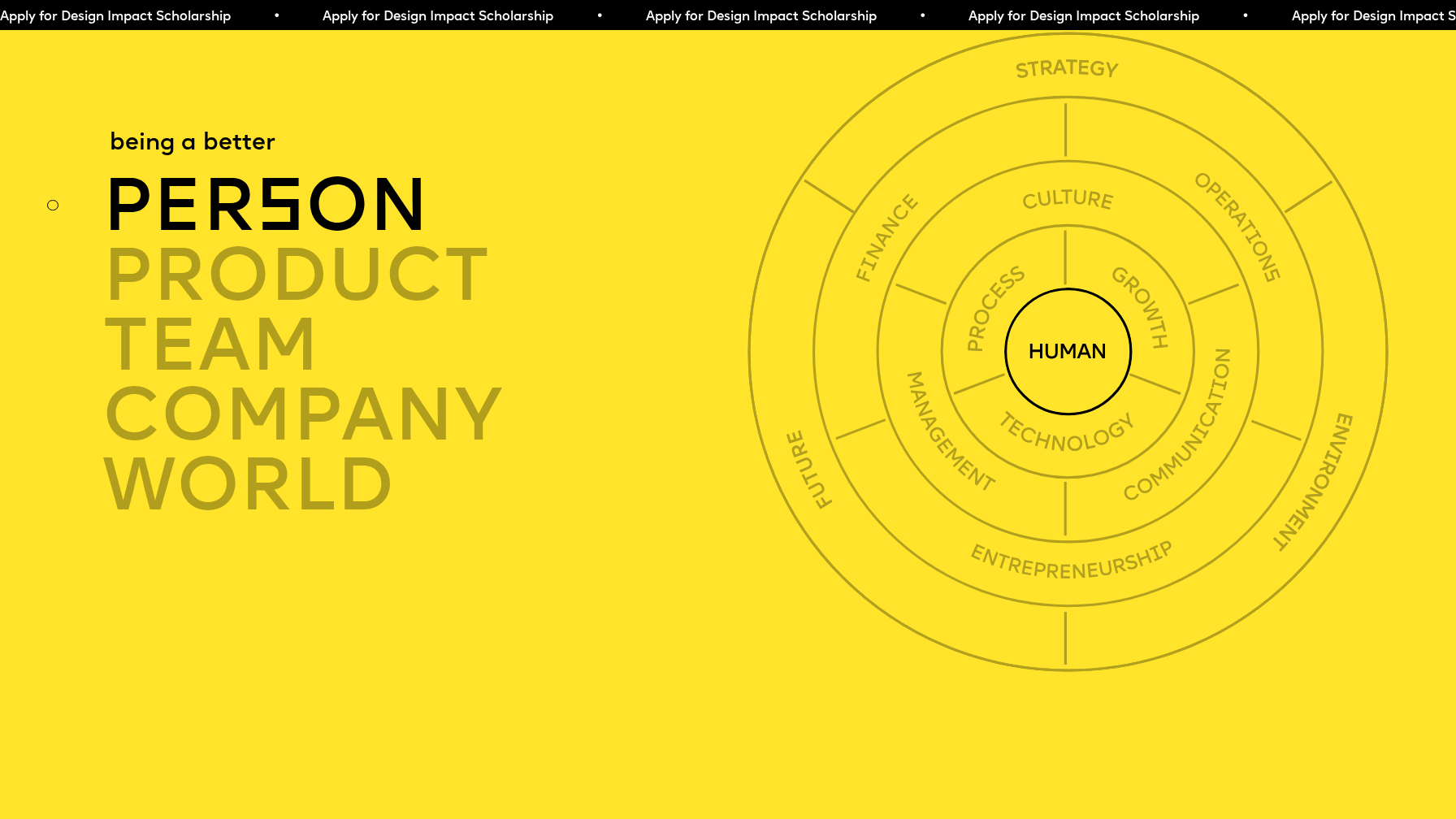
scroll to position [5288, 0]
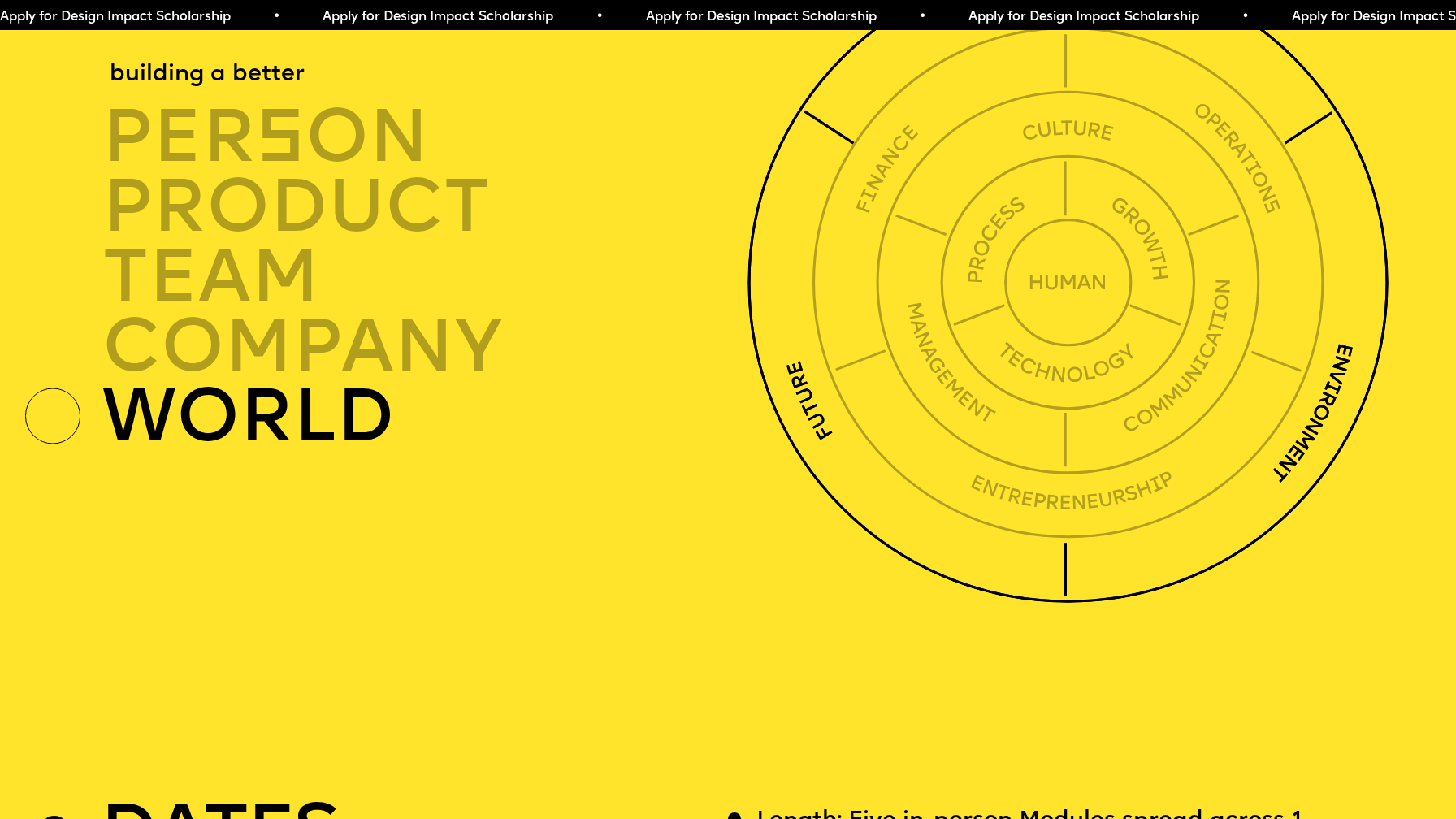
click at [360, 382] on div "world" at bounding box center [430, 417] width 655 height 70
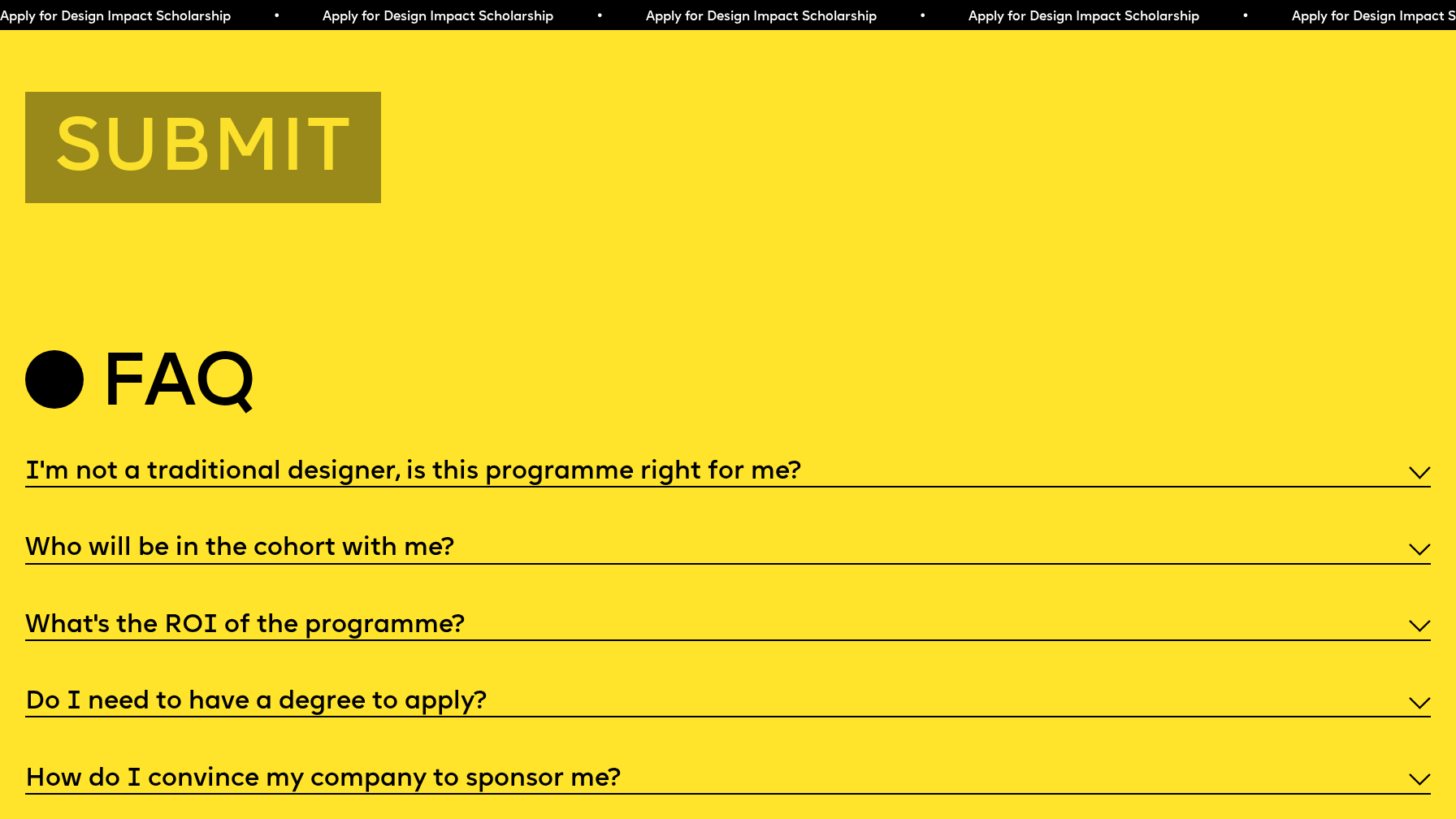
scroll to position [7292, 0]
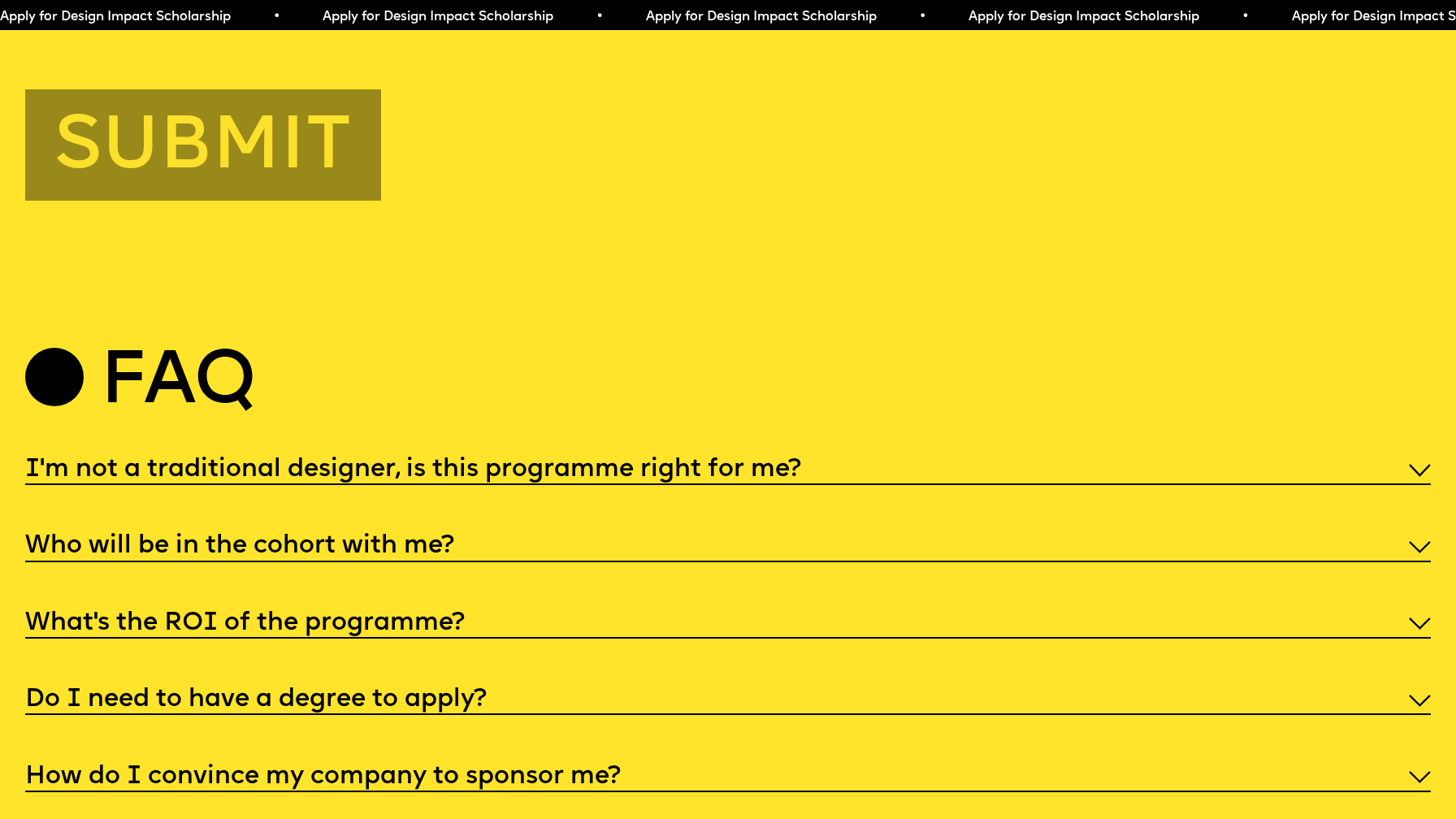
click at [746, 462] on h5 "I'm not a traditional designer, is this programme right for me?" at bounding box center [413, 470] width 776 height 16
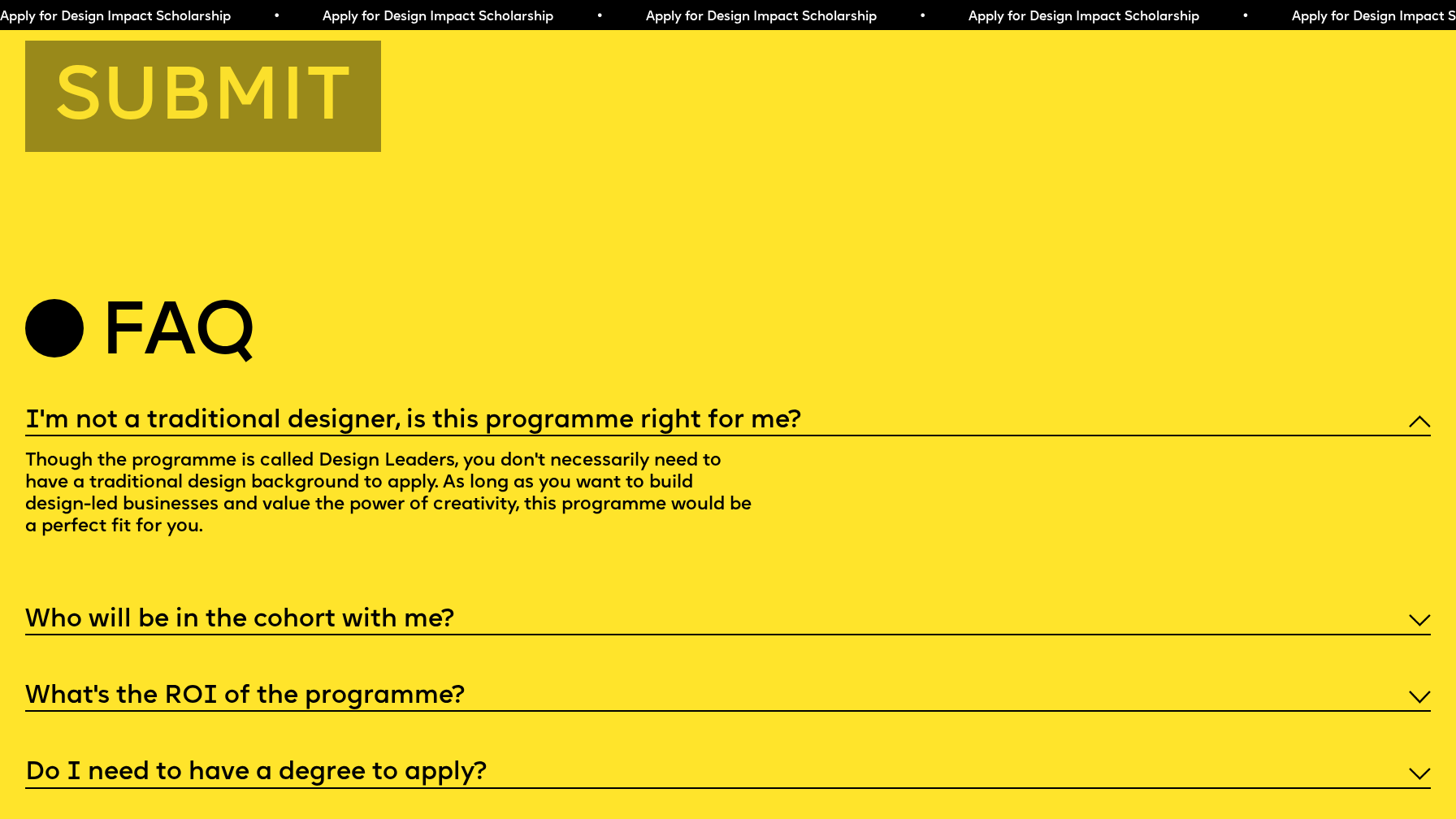
scroll to position [7346, 0]
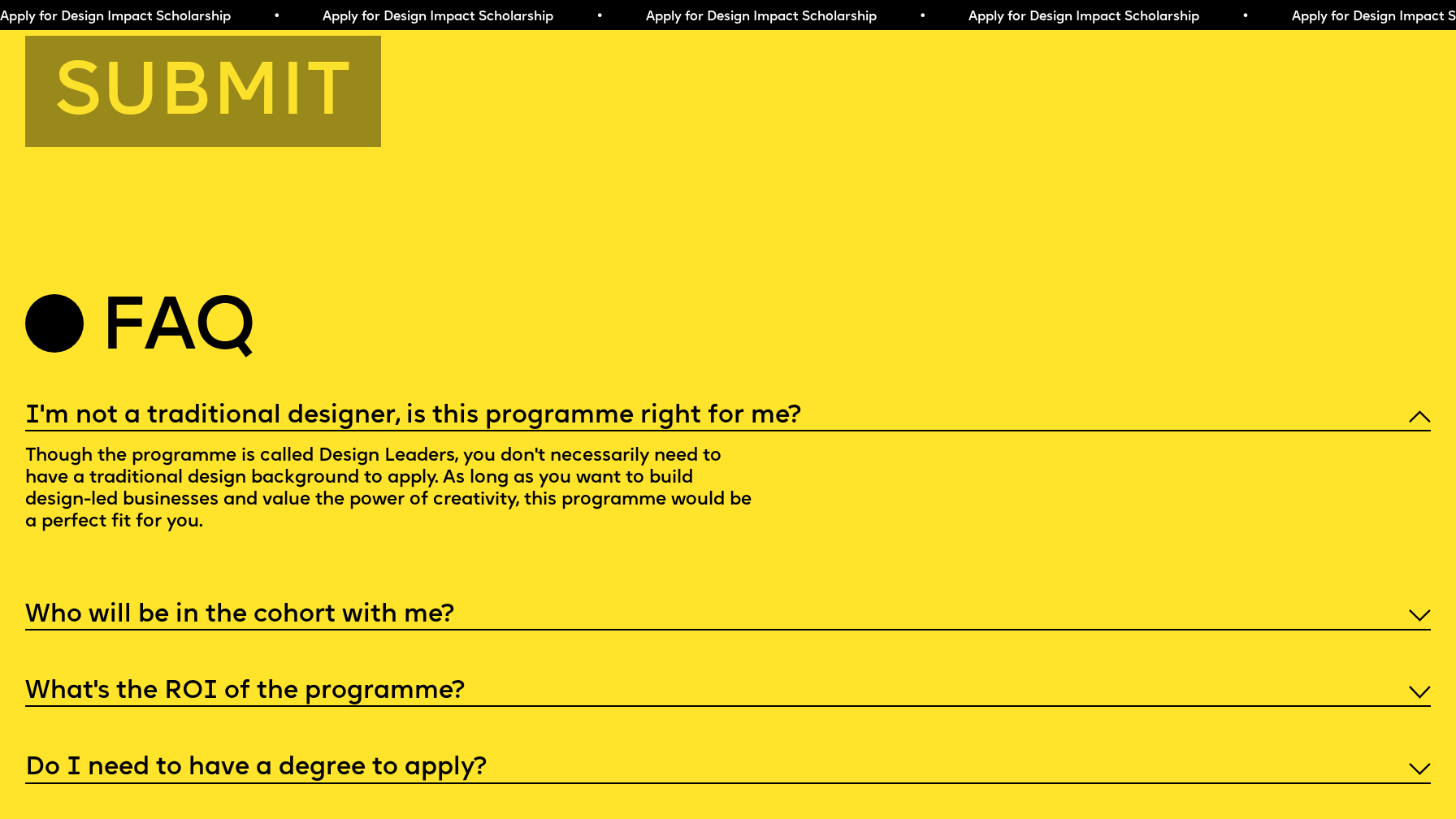
click at [532, 597] on div "Who will be in the cohort with me?" at bounding box center [728, 613] width 1405 height 33
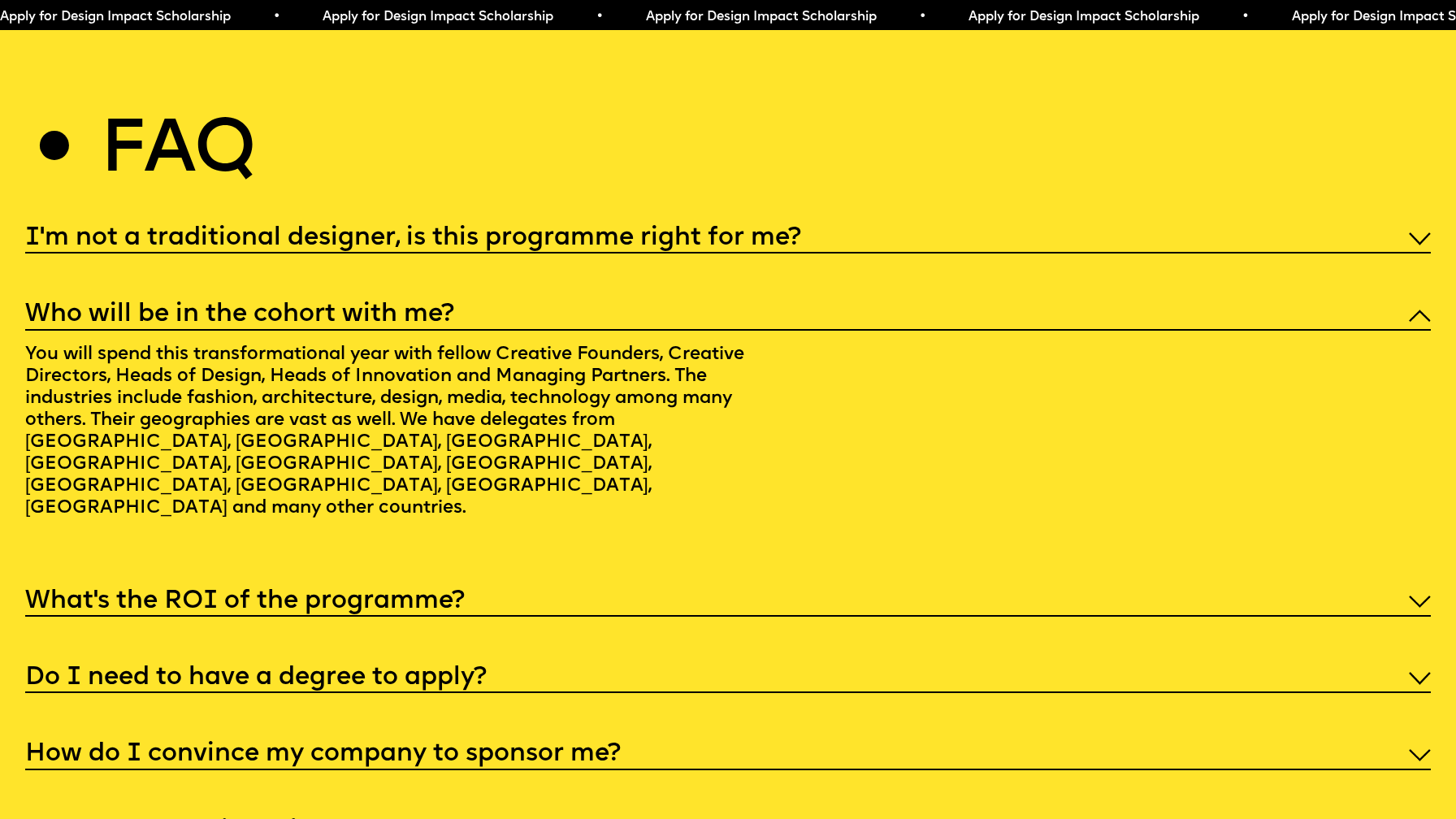
scroll to position [7525, 0]
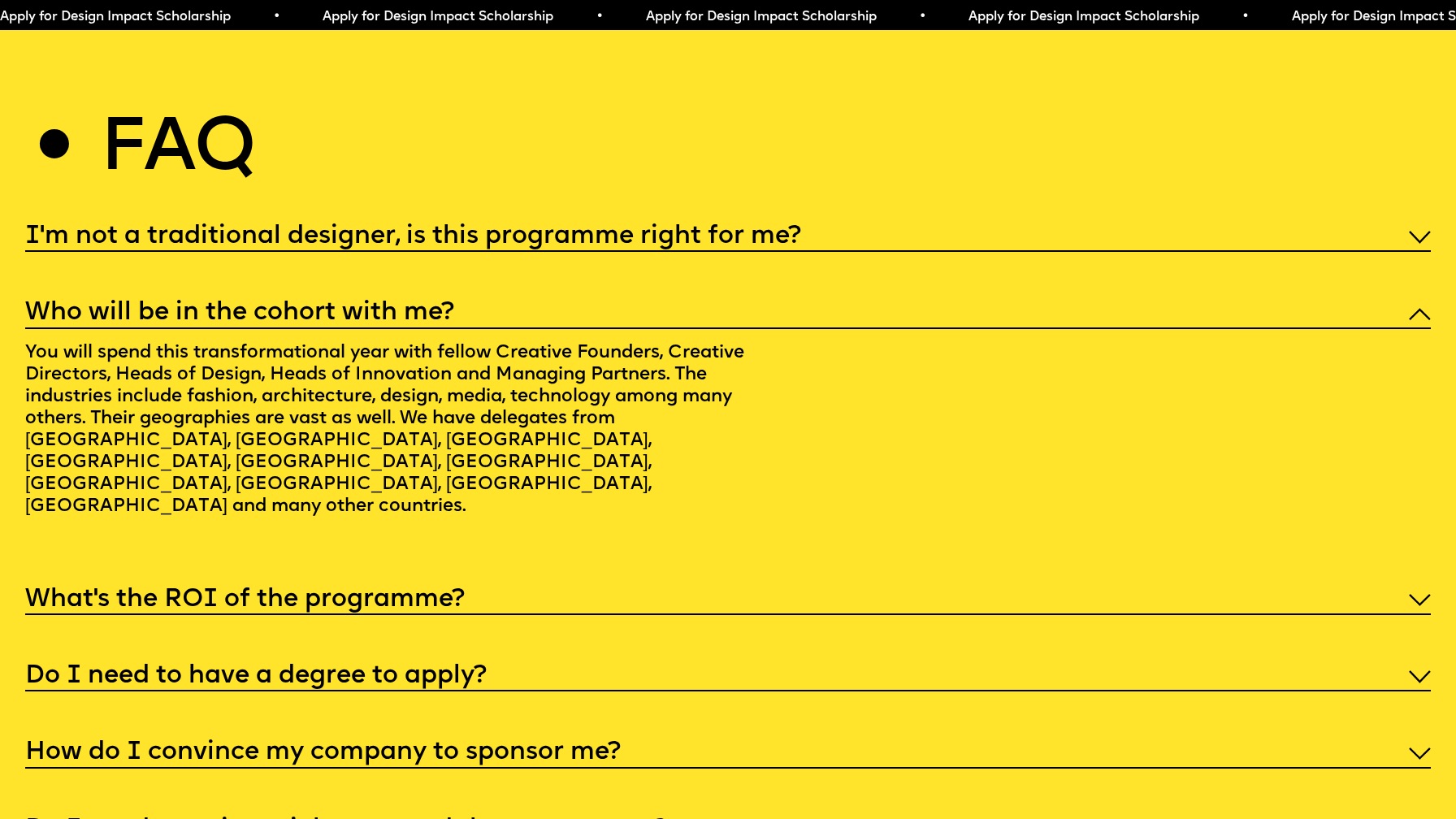
click at [531, 582] on div "What’s the ROI of the programme?" at bounding box center [728, 598] width 1405 height 33
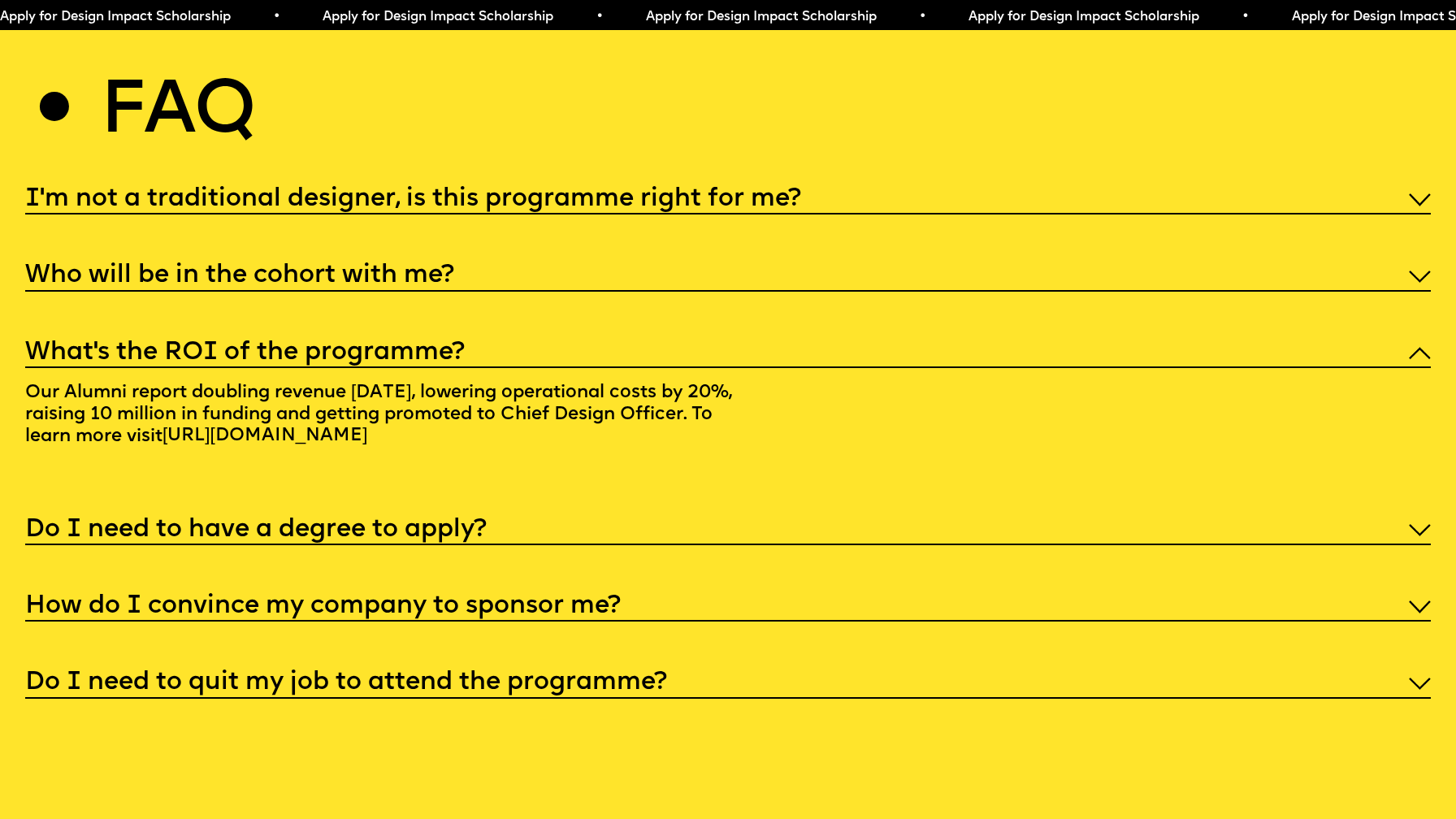
scroll to position [7602, 0]
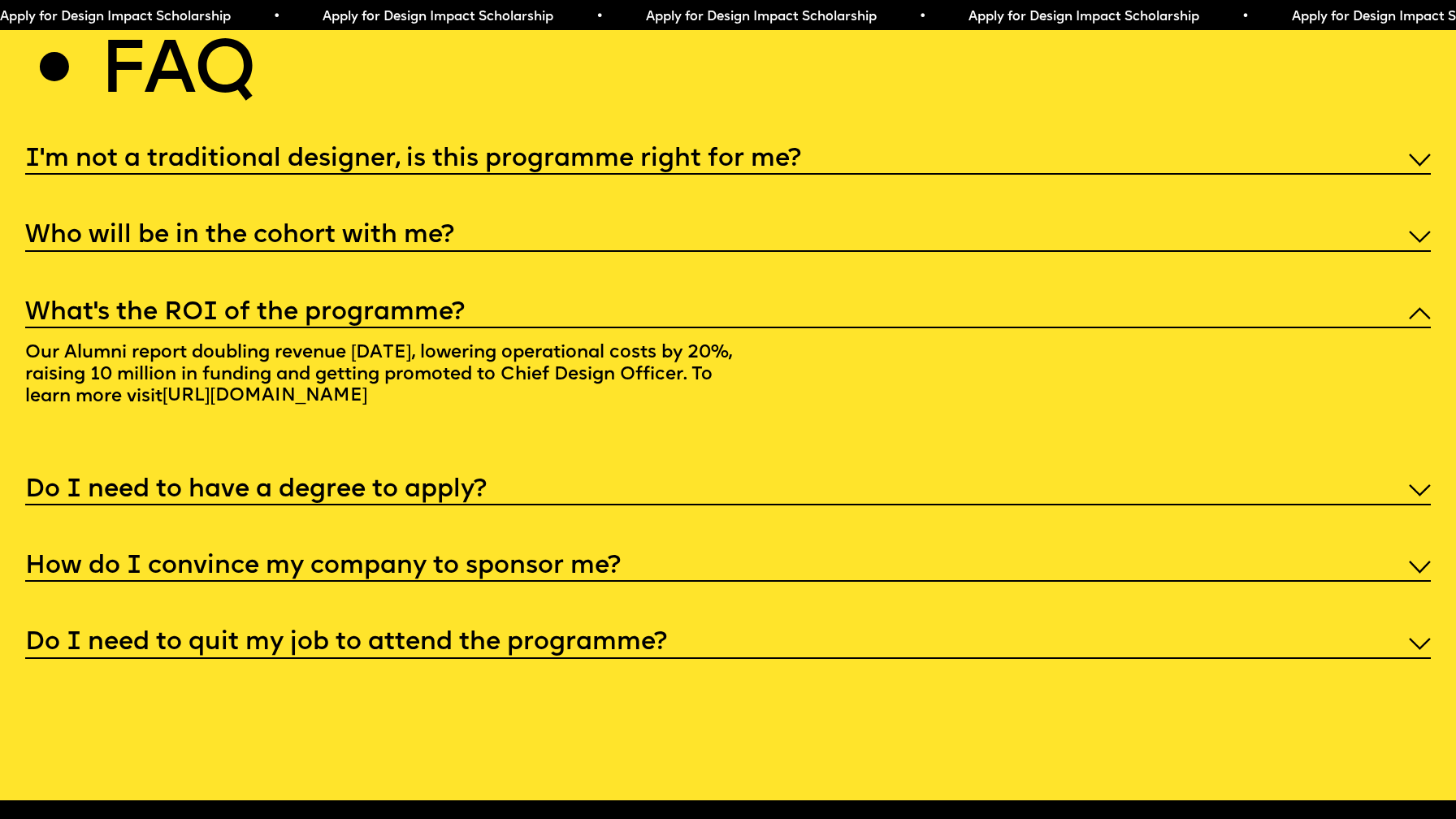
click at [544, 472] on div "Do I need to have a degree to apply?" at bounding box center [728, 488] width 1405 height 33
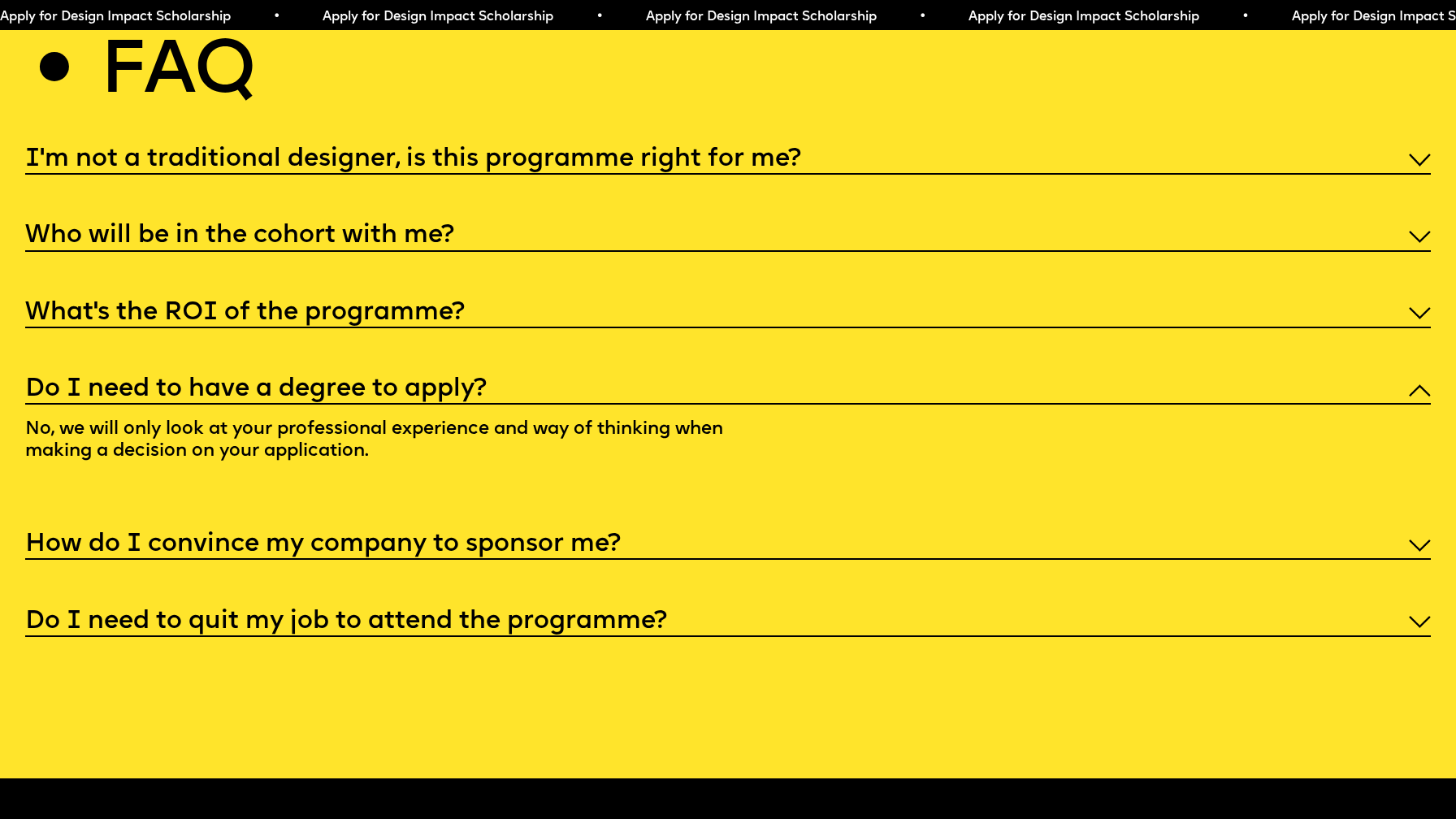
click at [628, 527] on div "How do I convince my company to sponsor me?" at bounding box center [728, 543] width 1405 height 33
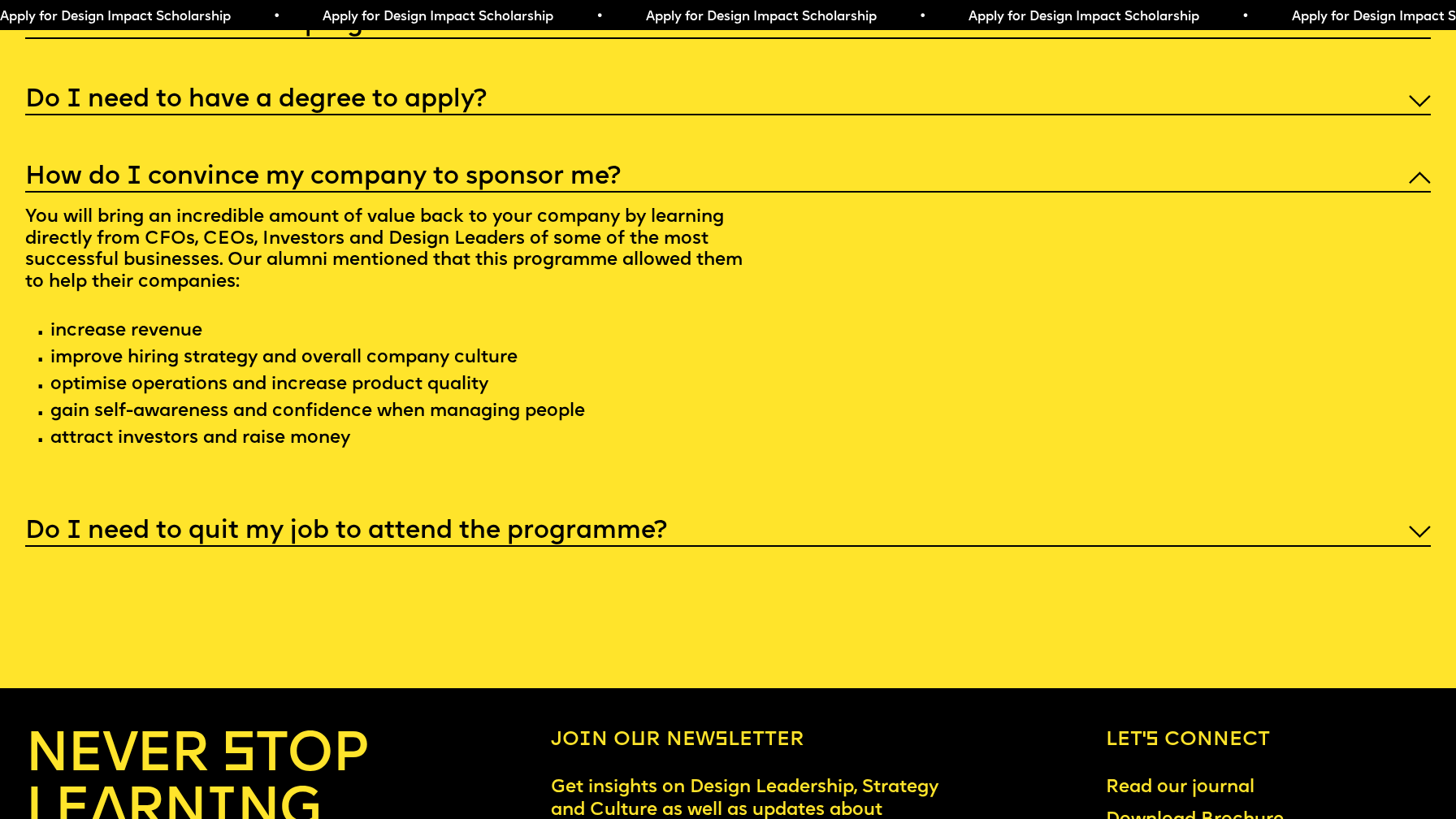
scroll to position [7962, 0]
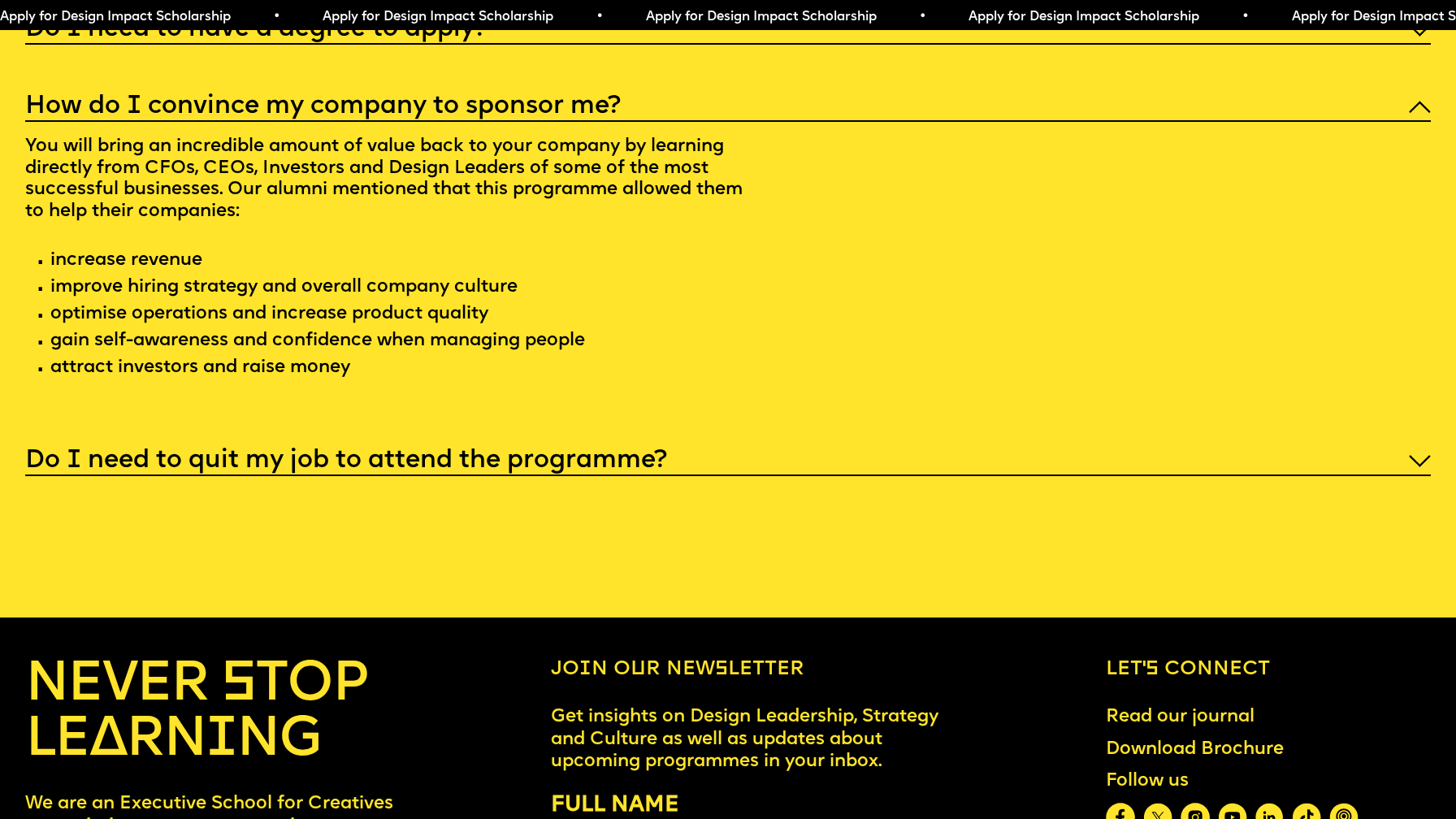
click at [661, 454] on h5 "Do I need to quit my job to attend the programme?" at bounding box center [346, 461] width 642 height 16
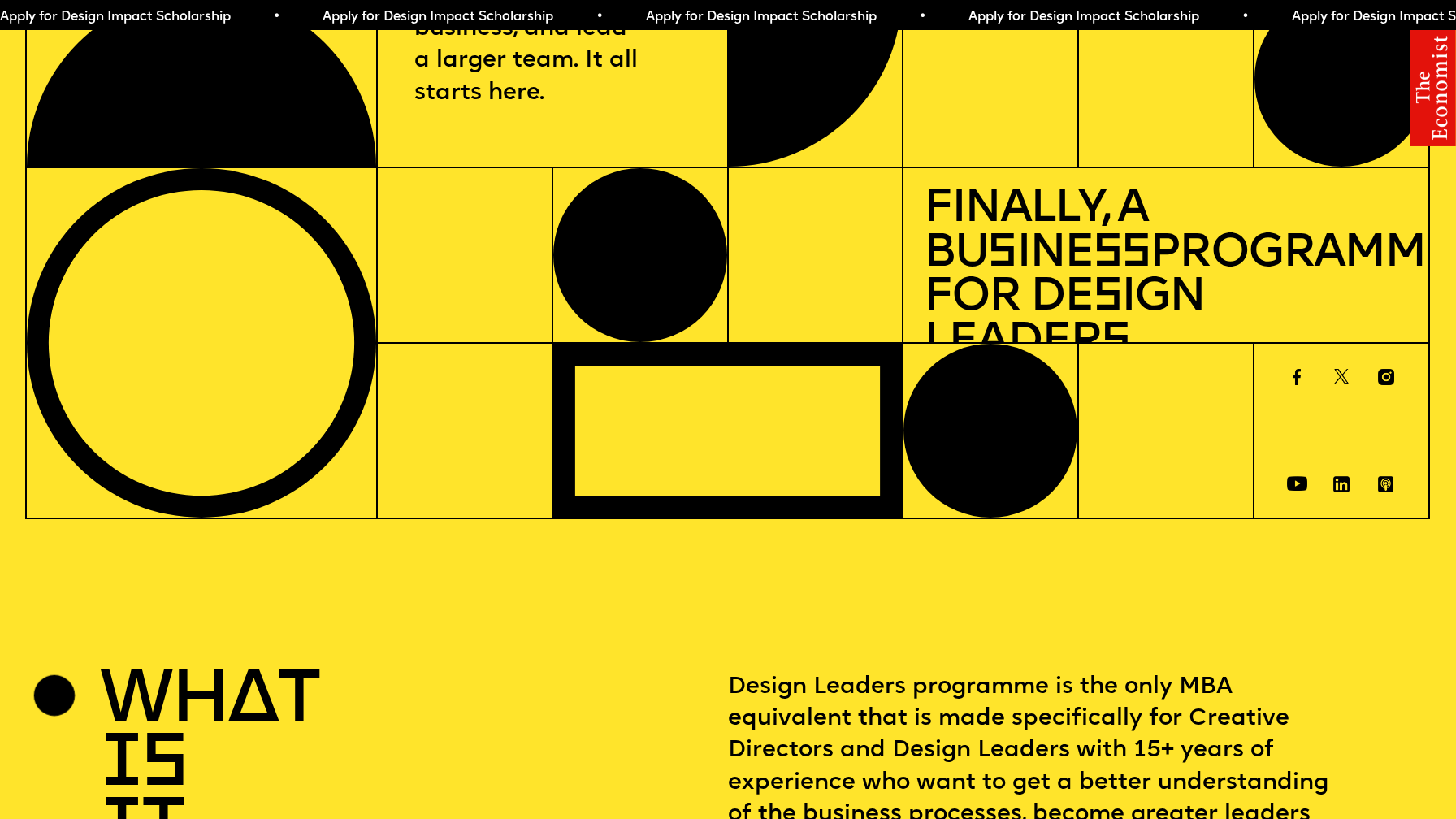
scroll to position [0, 0]
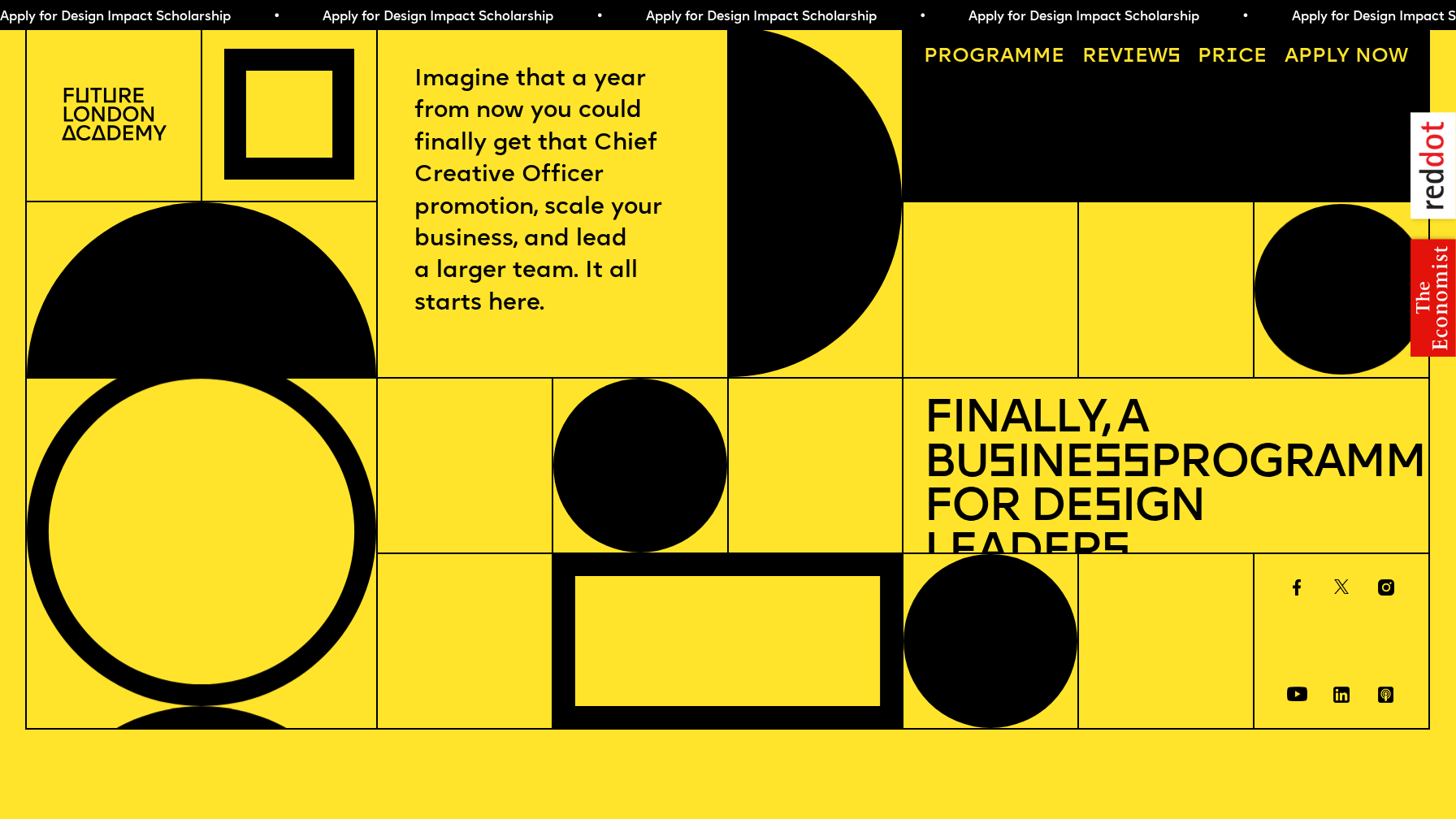
click at [1337, 693] on img at bounding box center [1342, 694] width 34 height 16
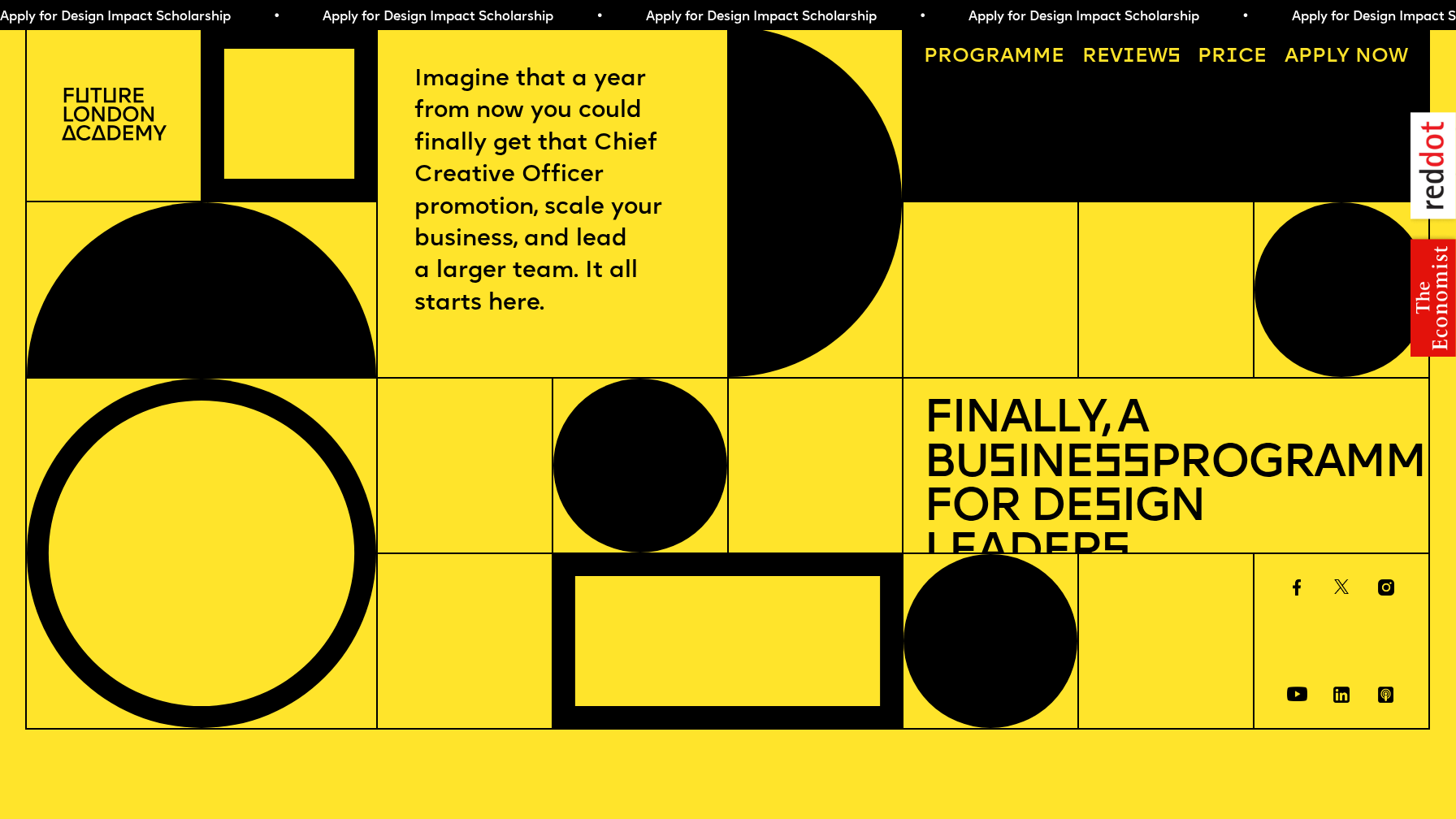
click at [1385, 590] on img at bounding box center [1386, 587] width 34 height 16
